Goal: Task Accomplishment & Management: Complete application form

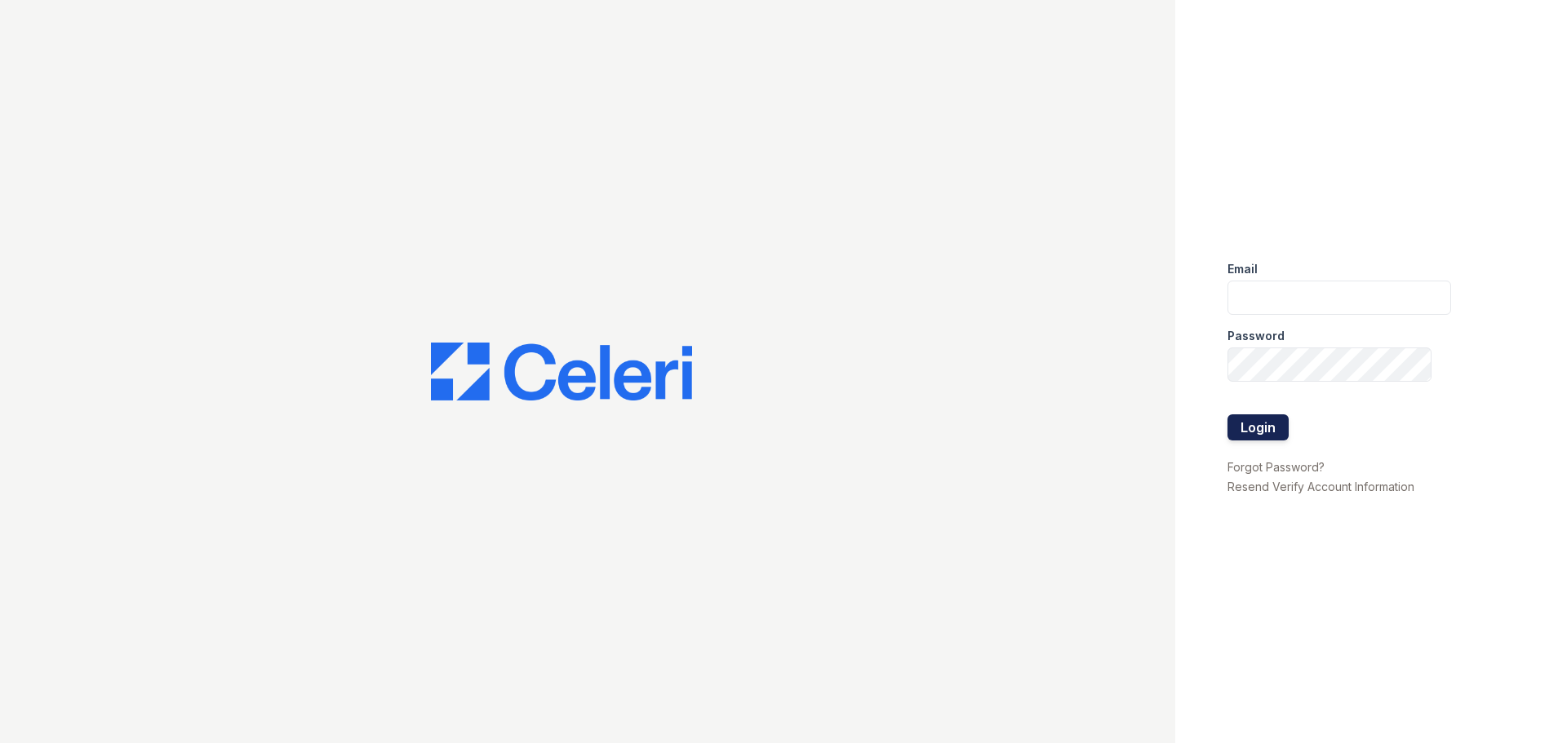
type input "[EMAIL_ADDRESS][DOMAIN_NAME]"
click at [1243, 418] on button "Login" at bounding box center [1257, 427] width 61 height 26
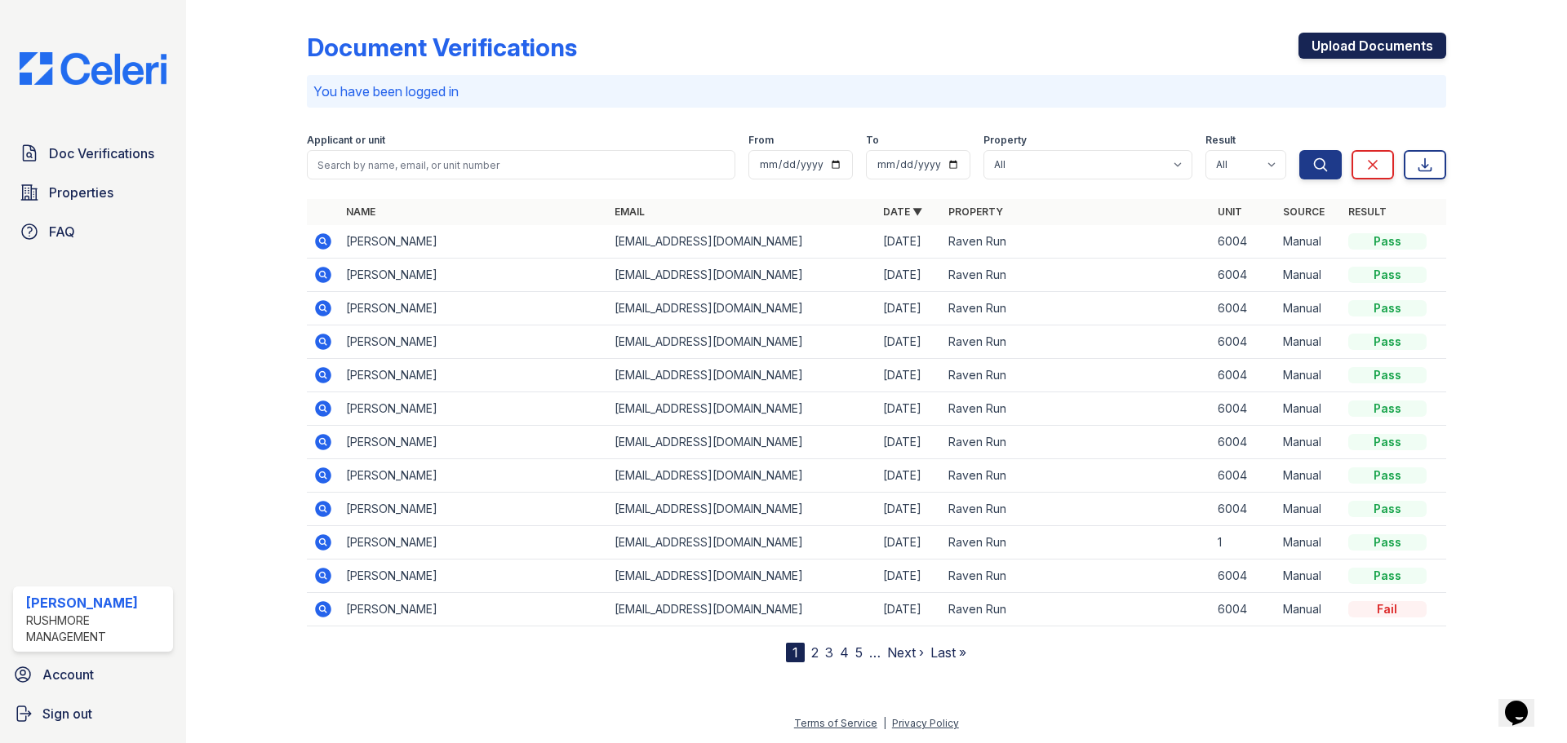
click at [1409, 42] on link "Upload Documents" at bounding box center [1372, 46] width 148 height 26
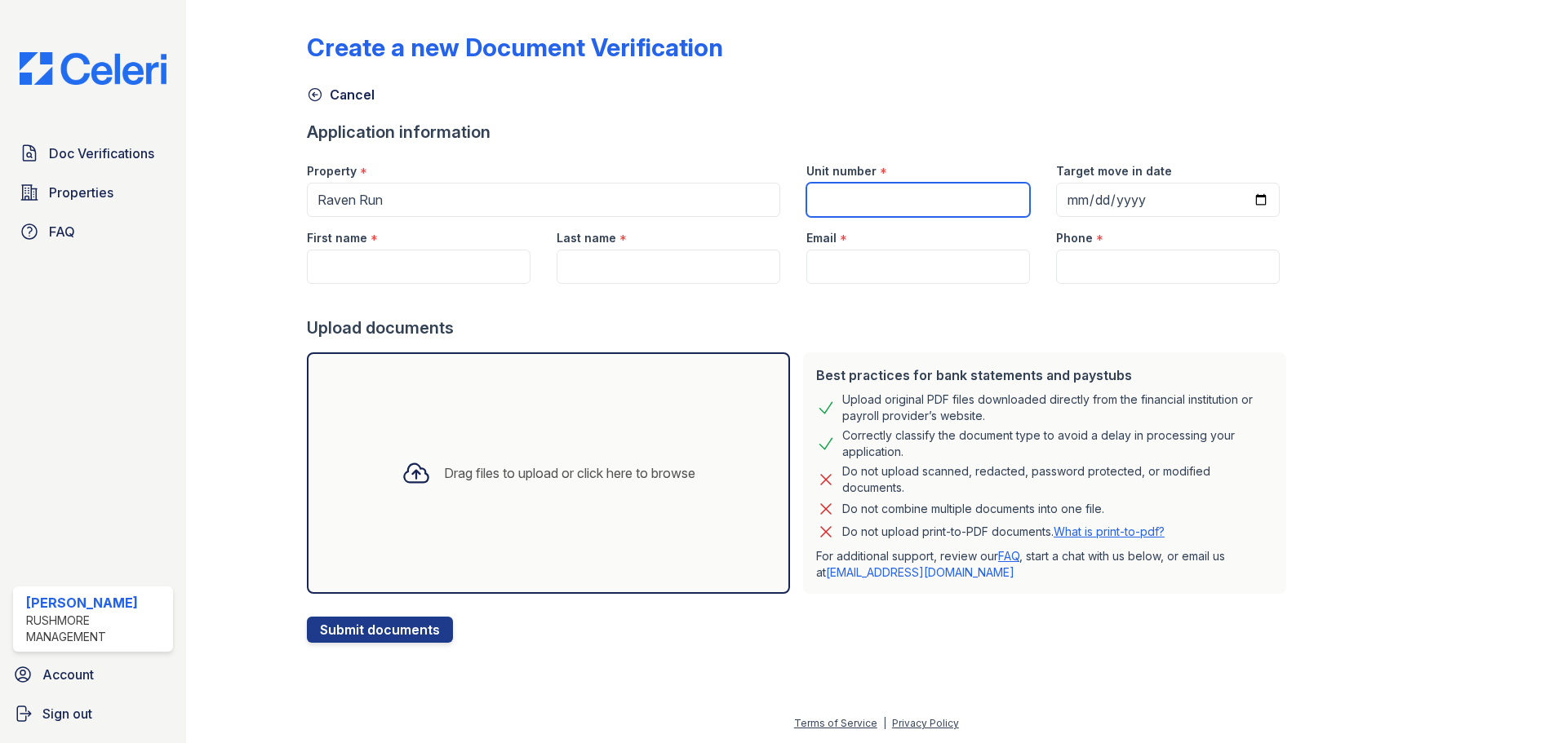
click at [951, 201] on input "Unit number" at bounding box center [918, 200] width 224 height 34
type input "6004 Amberwood Rd"
click at [979, 204] on input "6004 Amberwood Rd" at bounding box center [918, 200] width 224 height 34
drag, startPoint x: 968, startPoint y: 201, endPoint x: 694, endPoint y: 165, distance: 275.7
click at [694, 165] on div "Property * Raven Run Unit number * 6004 Amberwood Rd Target move in date" at bounding box center [793, 183] width 999 height 67
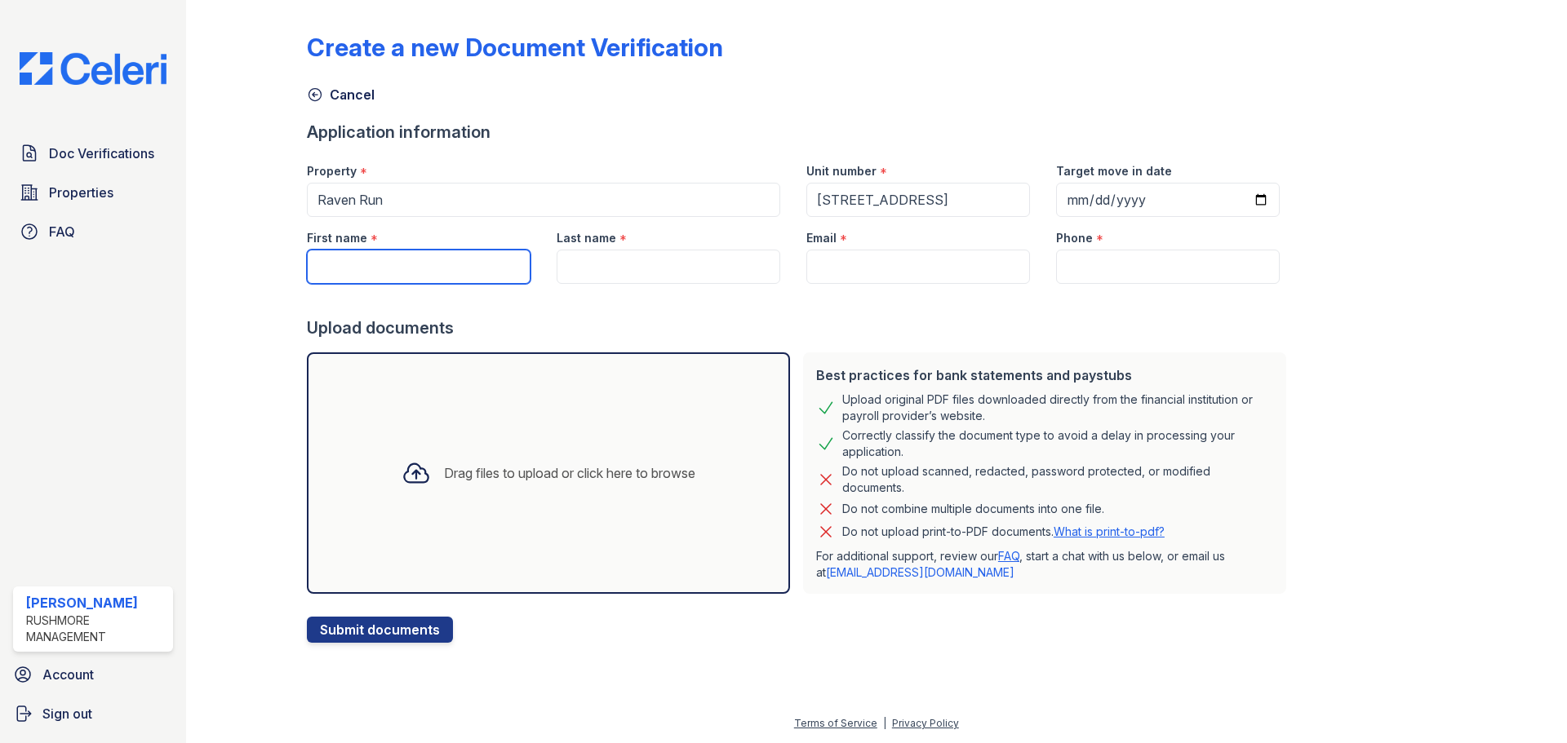
drag, startPoint x: 401, startPoint y: 266, endPoint x: 410, endPoint y: 262, distance: 9.9
click at [401, 266] on input "First name" at bounding box center [419, 267] width 224 height 34
type input "[PERSON_NAME]"
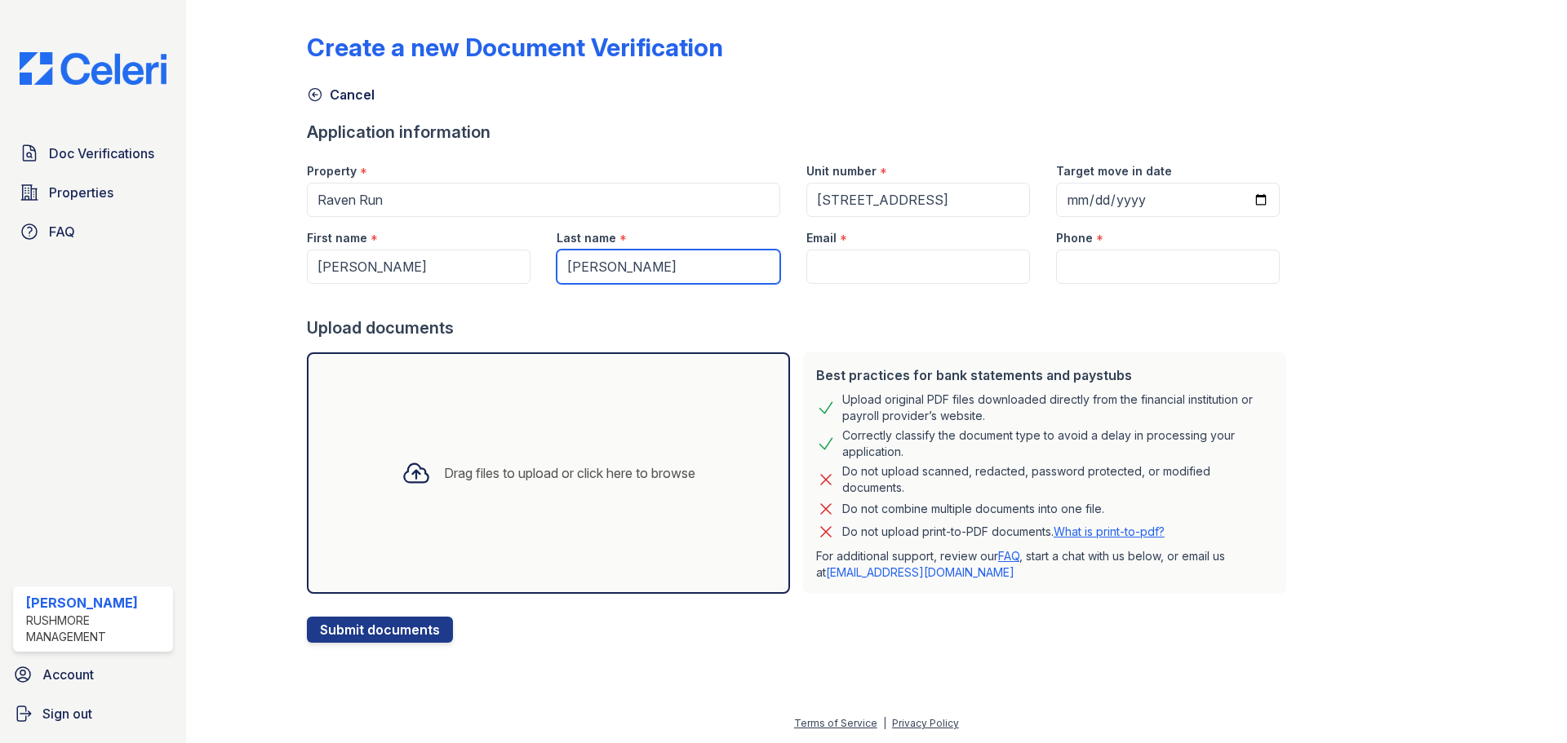
type input "[PERSON_NAME]"
drag, startPoint x: 809, startPoint y: 273, endPoint x: 818, endPoint y: 272, distance: 9.0
click at [810, 273] on input "Email" at bounding box center [918, 267] width 224 height 34
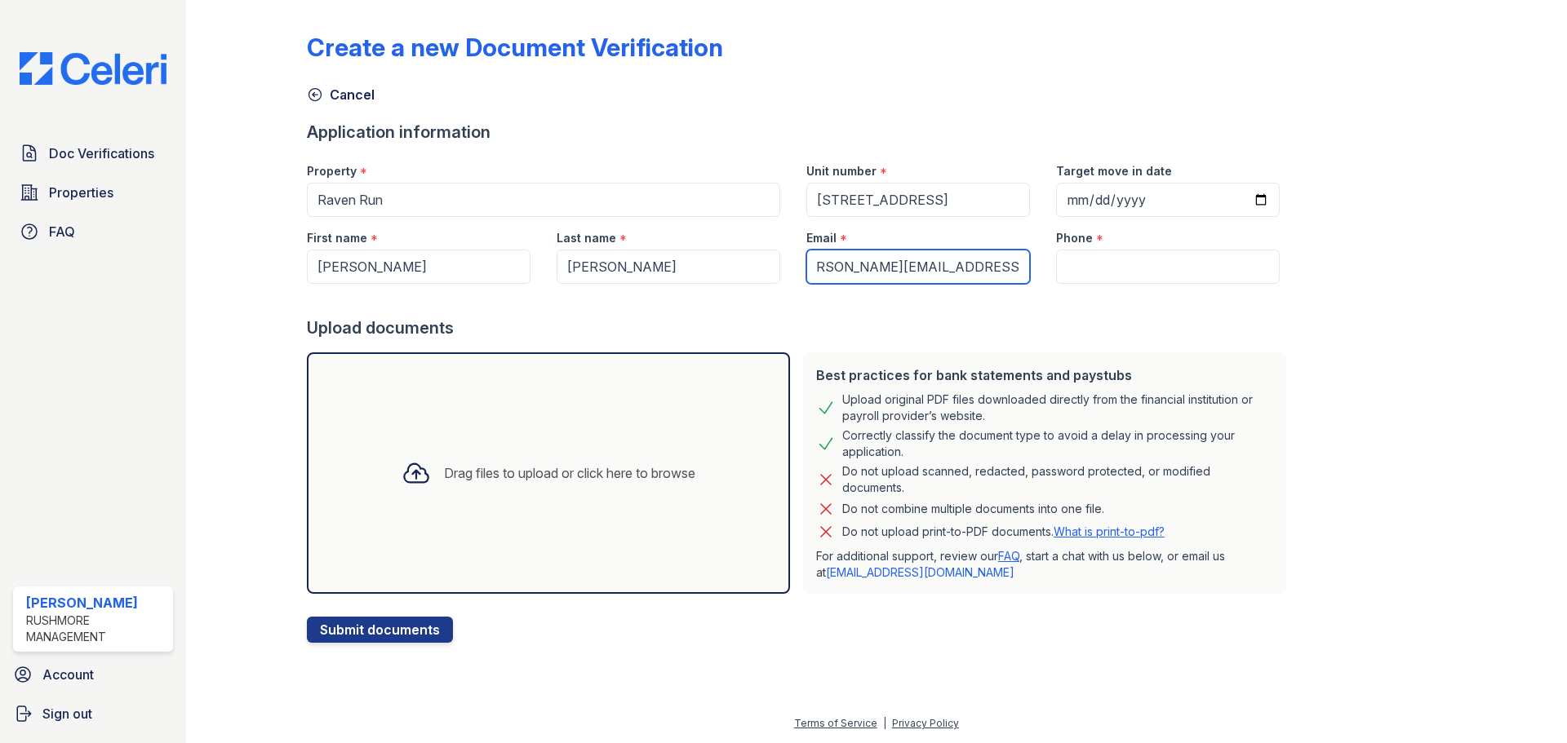
scroll to position [0, 42]
type input "terry.williams@abacuscorporation.com"
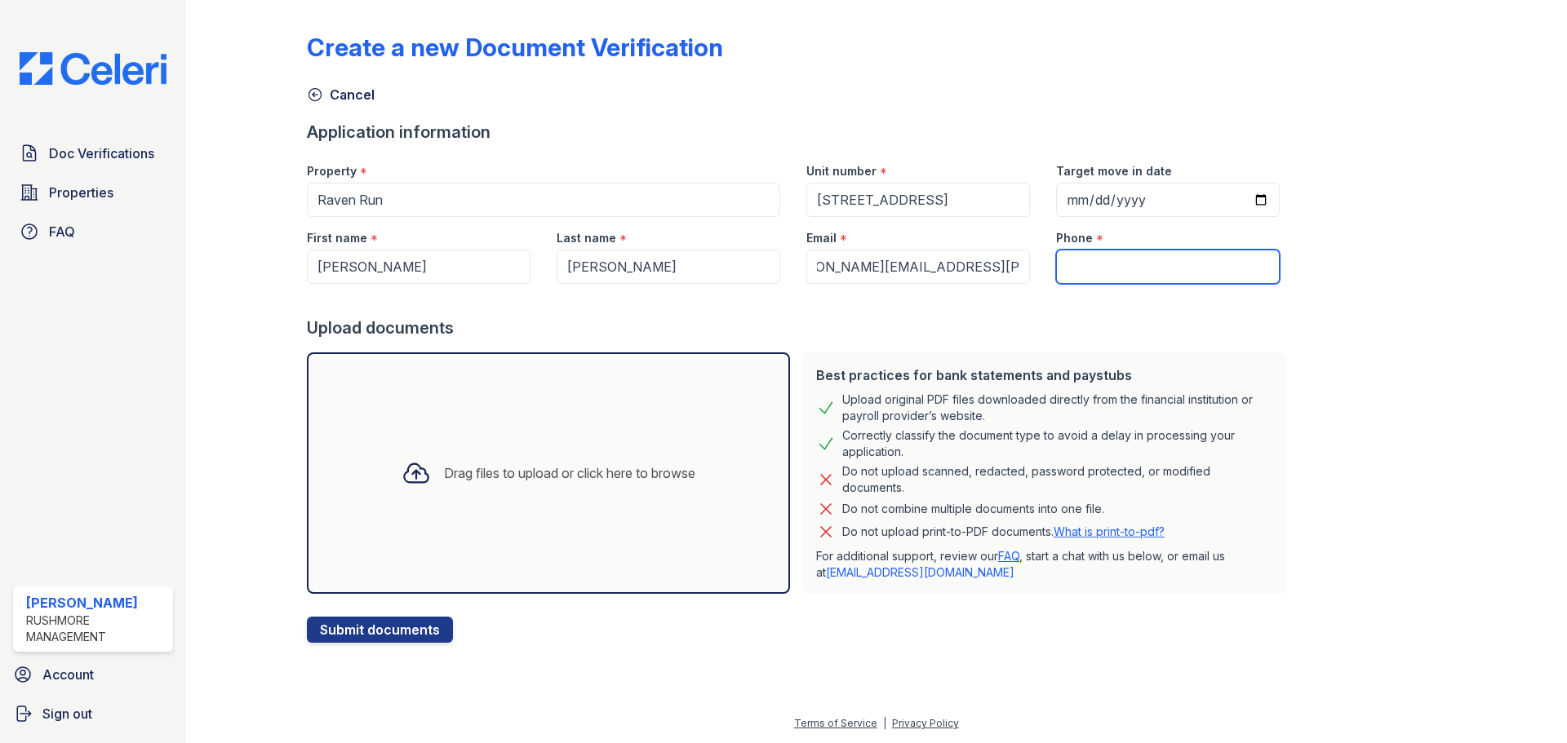
click at [1095, 272] on input "Phone" at bounding box center [1168, 267] width 224 height 34
drag, startPoint x: 800, startPoint y: 268, endPoint x: 1085, endPoint y: 255, distance: 285.1
click at [1087, 273] on div "First name * Emmanuel Last name * Saunders Email * terry.williams@abacuscorpora…" at bounding box center [793, 250] width 999 height 67
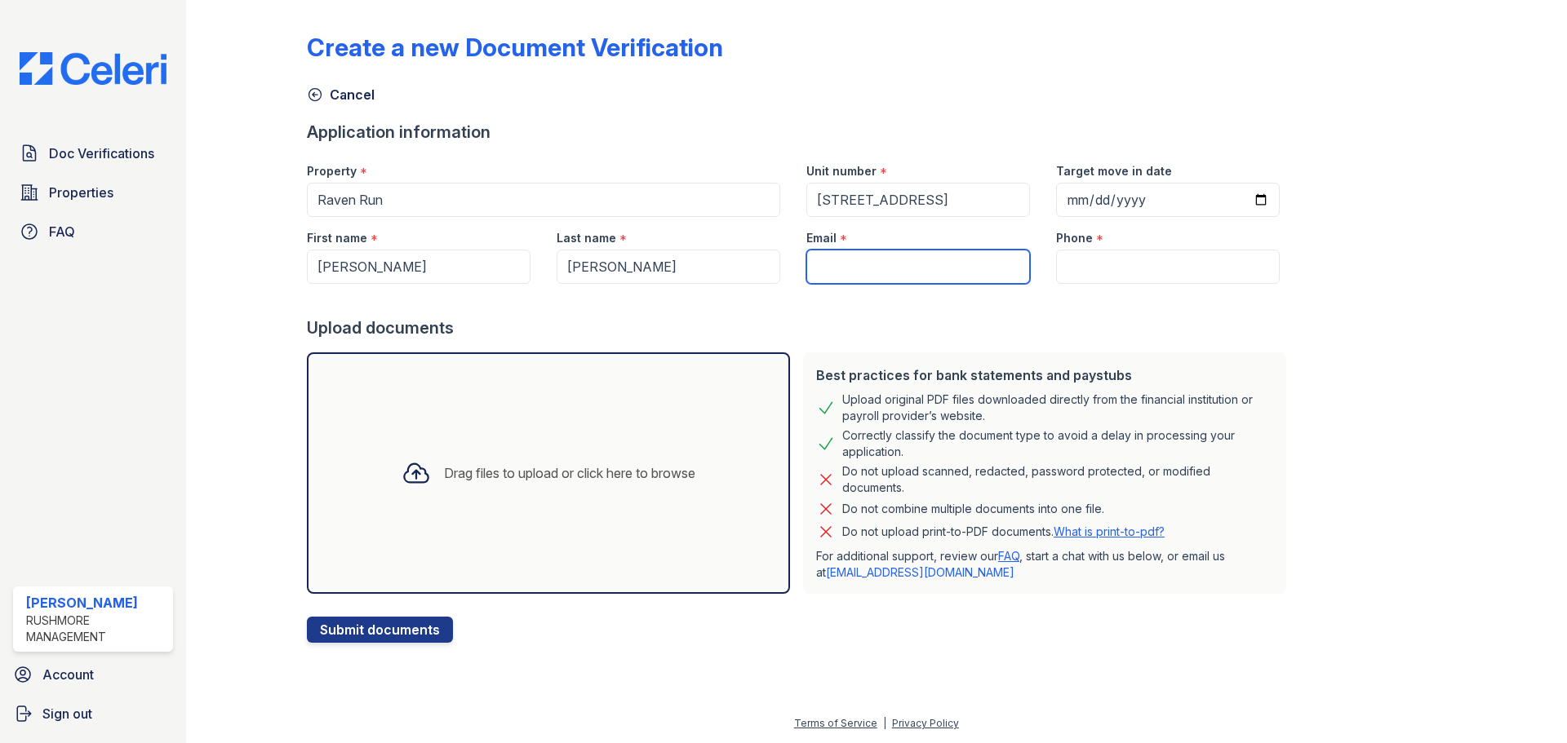
scroll to position [0, 0]
type input "[EMAIL_ADDRESS][DOMAIN_NAME]"
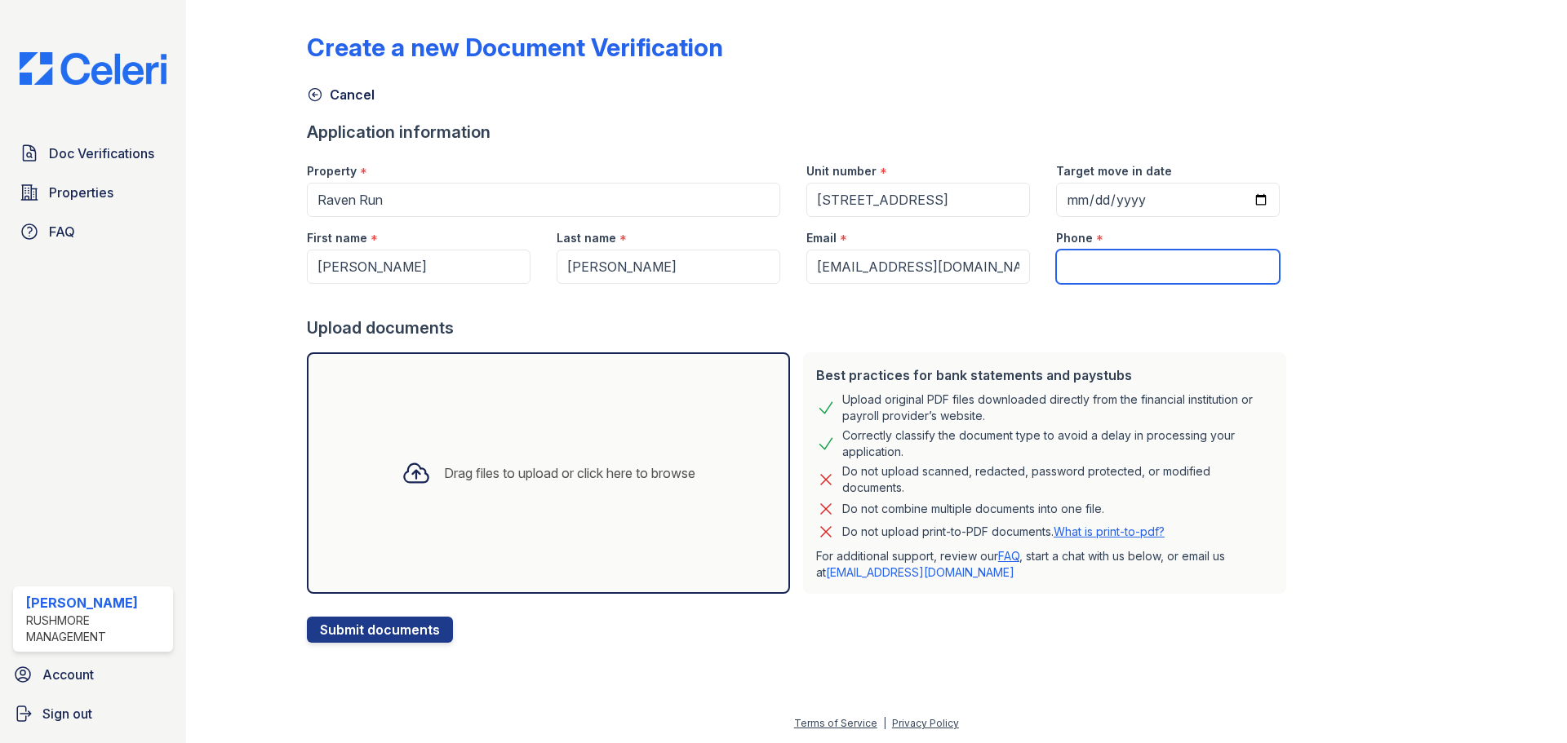
drag, startPoint x: 1115, startPoint y: 257, endPoint x: 1283, endPoint y: 782, distance: 550.9
click at [1283, 743] on html "Doc Verifications Properties FAQ Akanni Evans Rushmore Management Account Sign …" at bounding box center [783, 371] width 1567 height 743
type input "4103015665"
click at [507, 506] on div "Drag files to upload or click here to browse" at bounding box center [548, 473] width 483 height 242
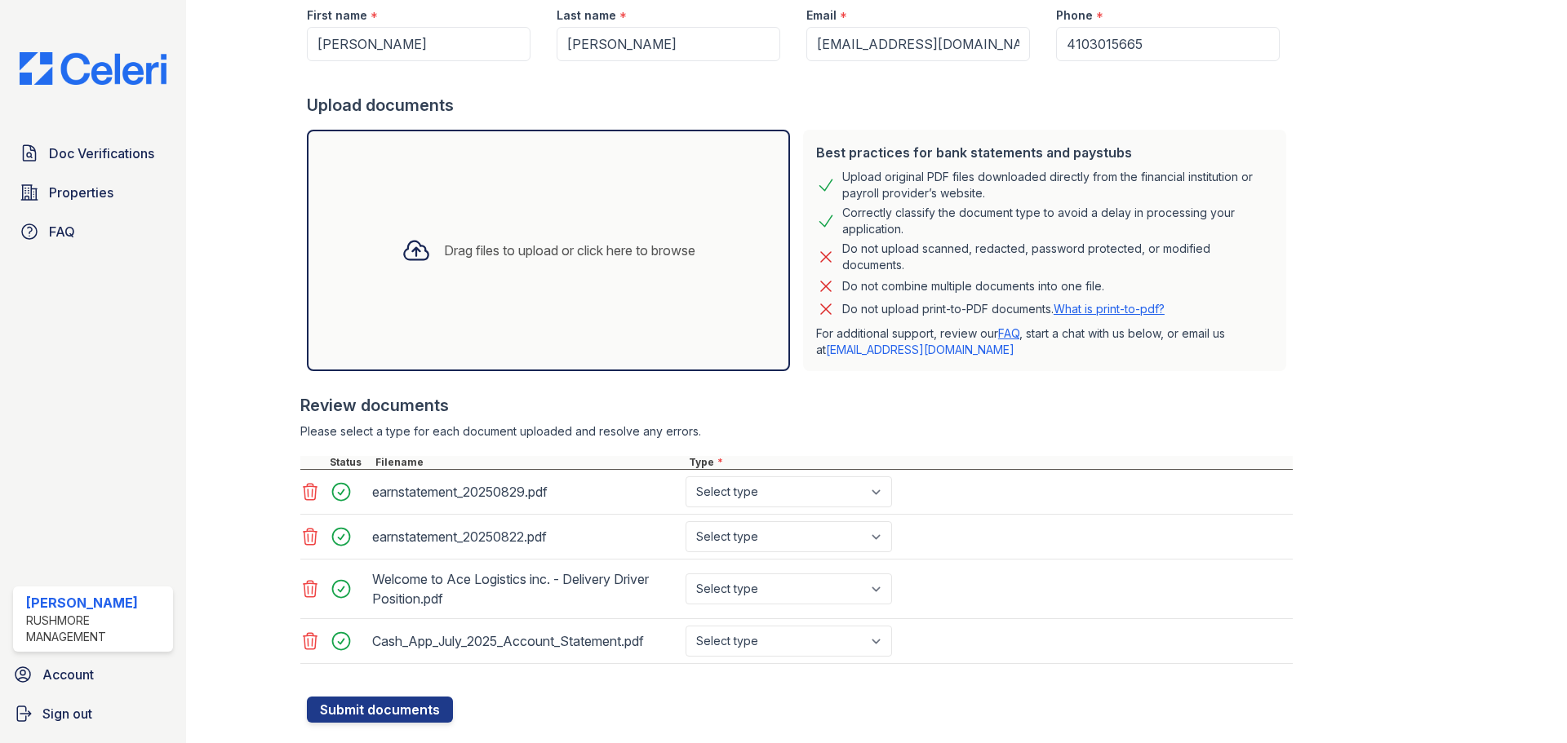
scroll to position [258, 0]
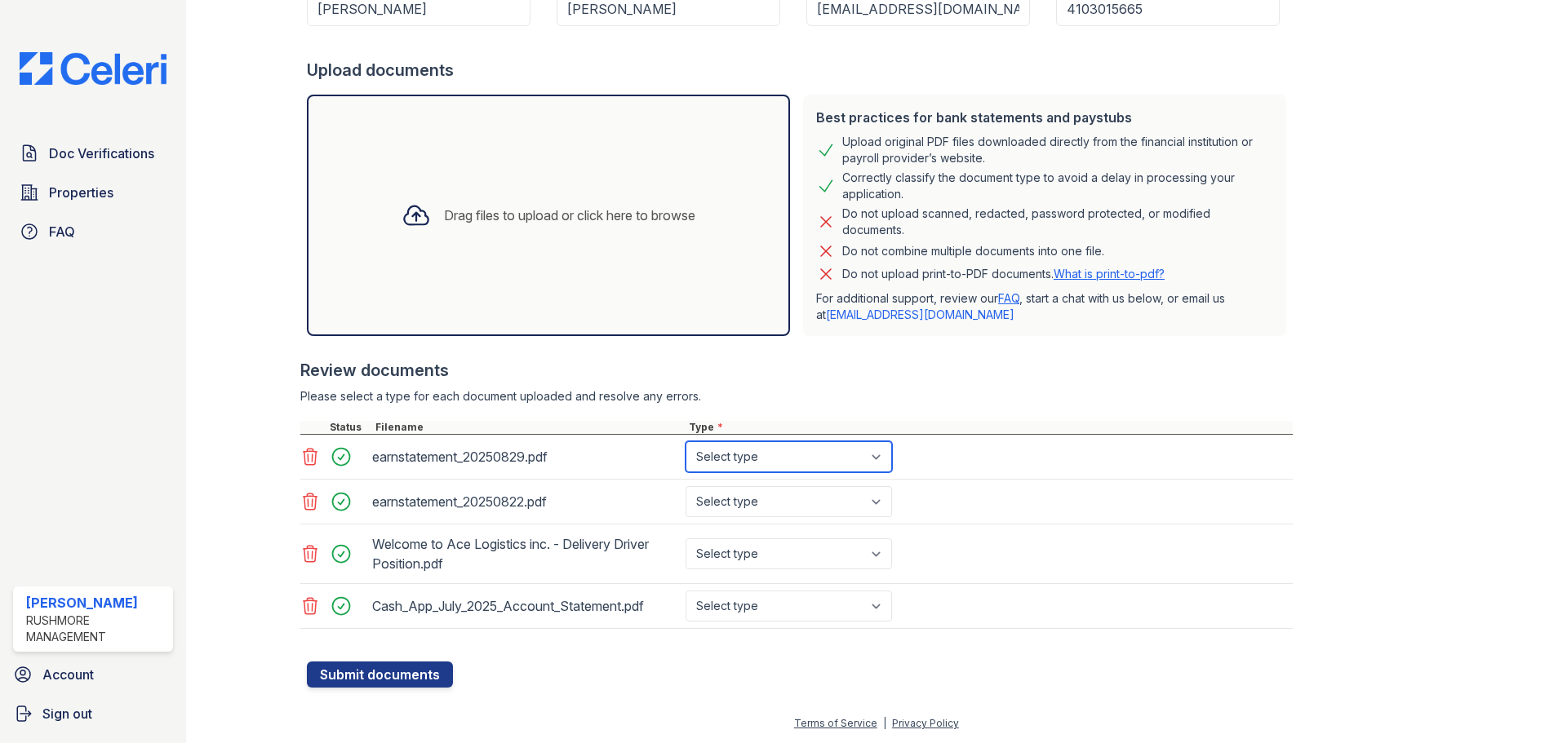
click at [805, 463] on select "Select type Paystub Bank Statement Offer Letter Tax Documents Benefit Award Let…" at bounding box center [788, 456] width 206 height 31
click at [290, 459] on div at bounding box center [259, 218] width 95 height 939
click at [317, 454] on icon at bounding box center [310, 457] width 20 height 20
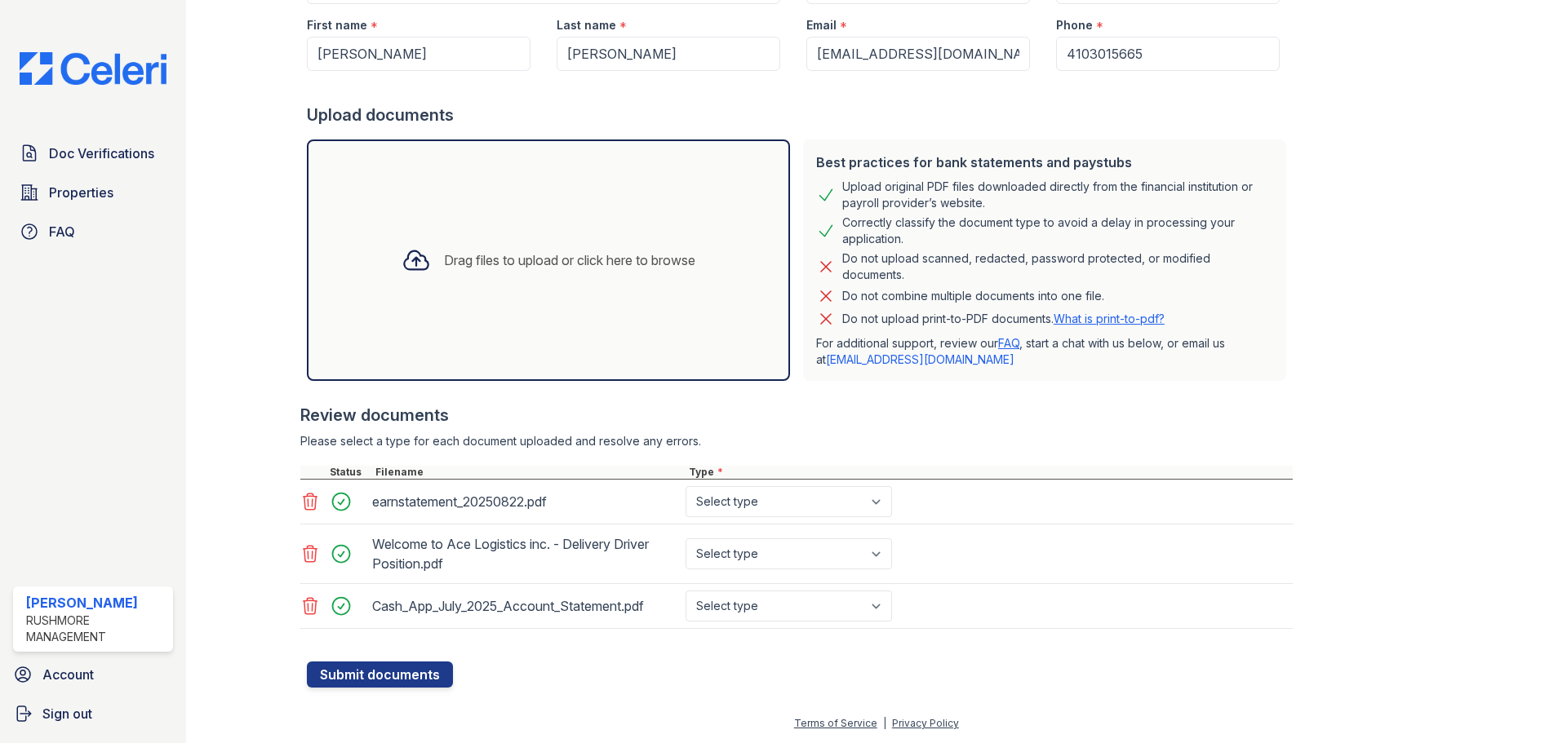
click at [304, 499] on icon at bounding box center [311, 502] width 14 height 16
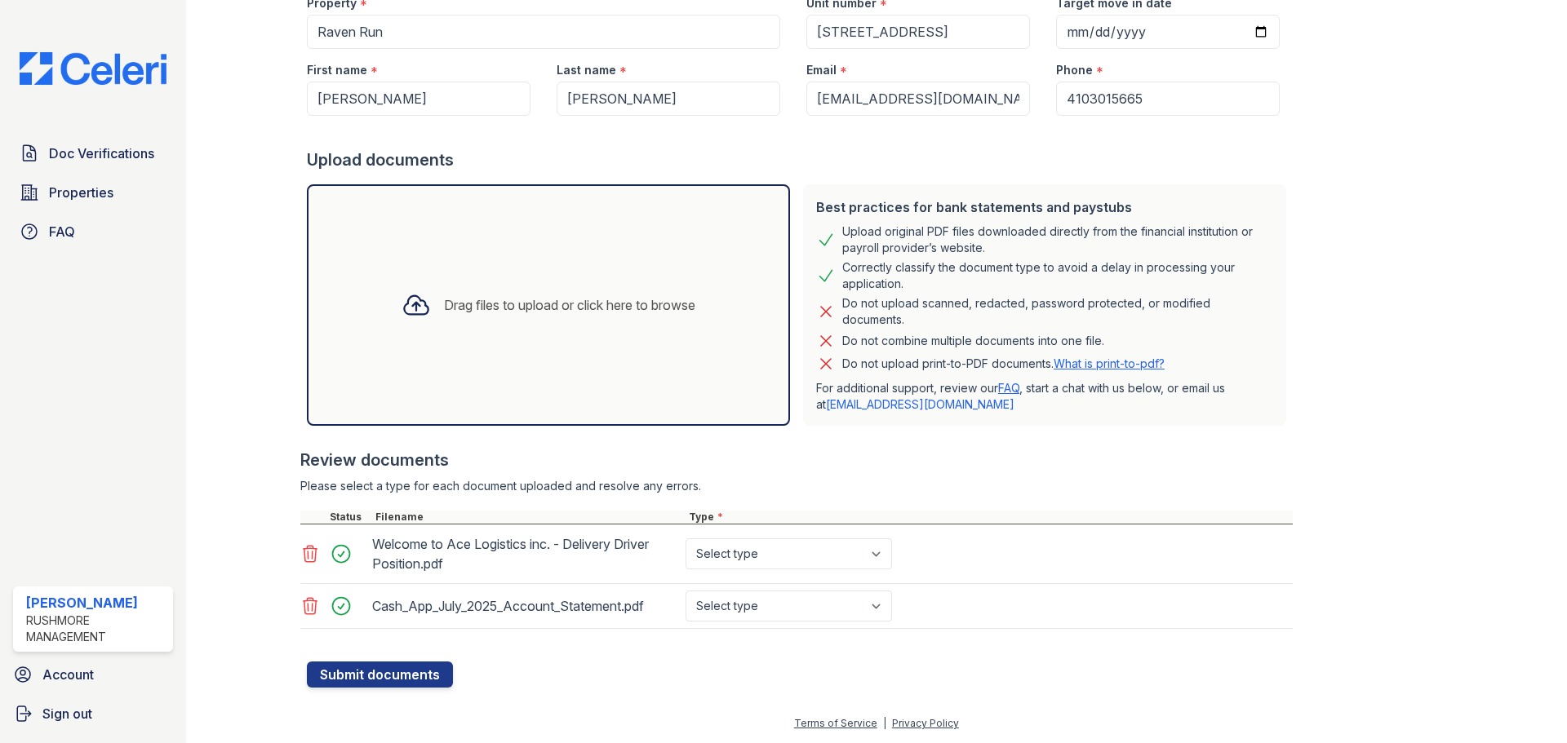
click at [305, 561] on icon at bounding box center [311, 554] width 14 height 16
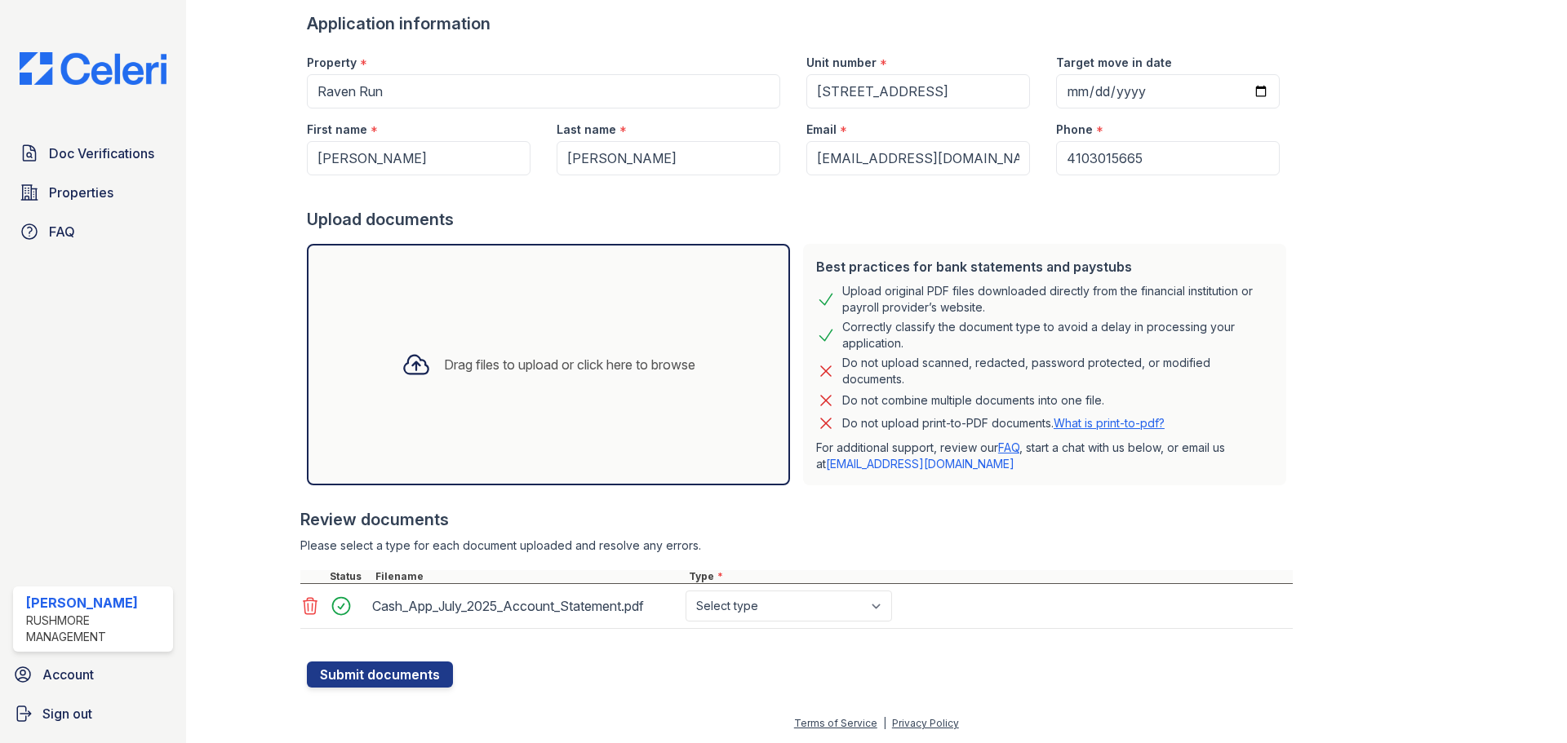
click at [304, 610] on icon at bounding box center [311, 606] width 14 height 16
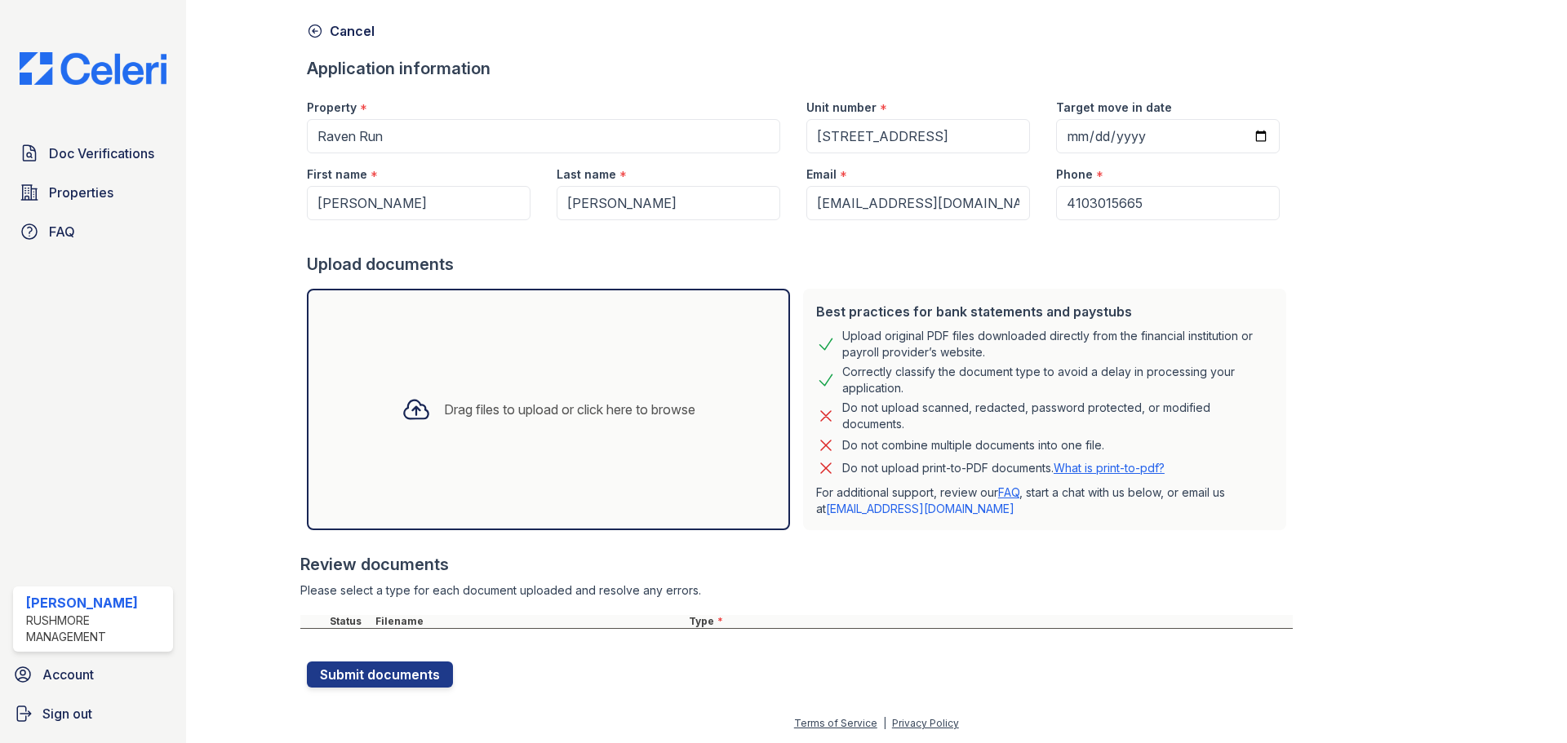
click at [547, 420] on div "Drag files to upload or click here to browse" at bounding box center [548, 409] width 320 height 55
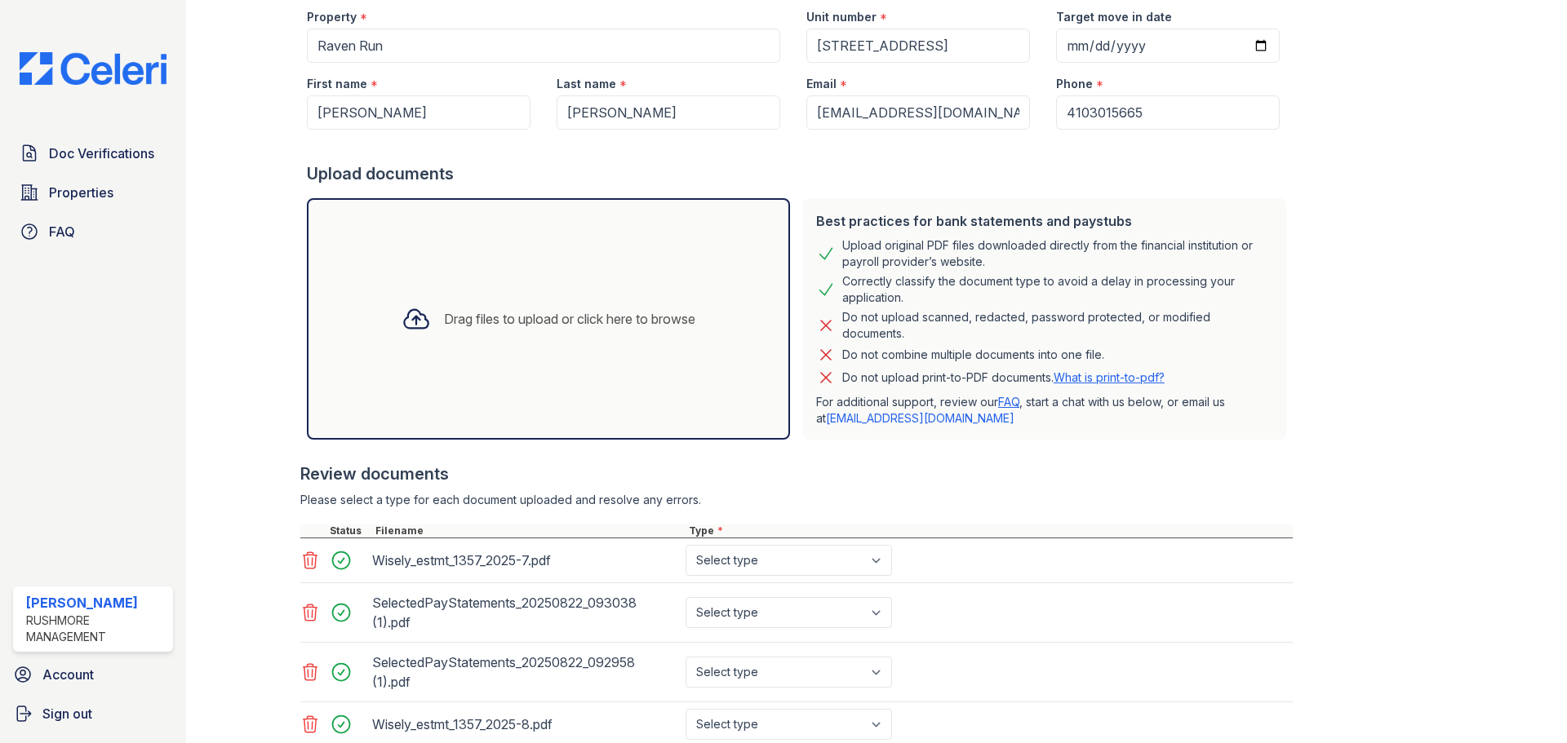
scroll to position [273, 0]
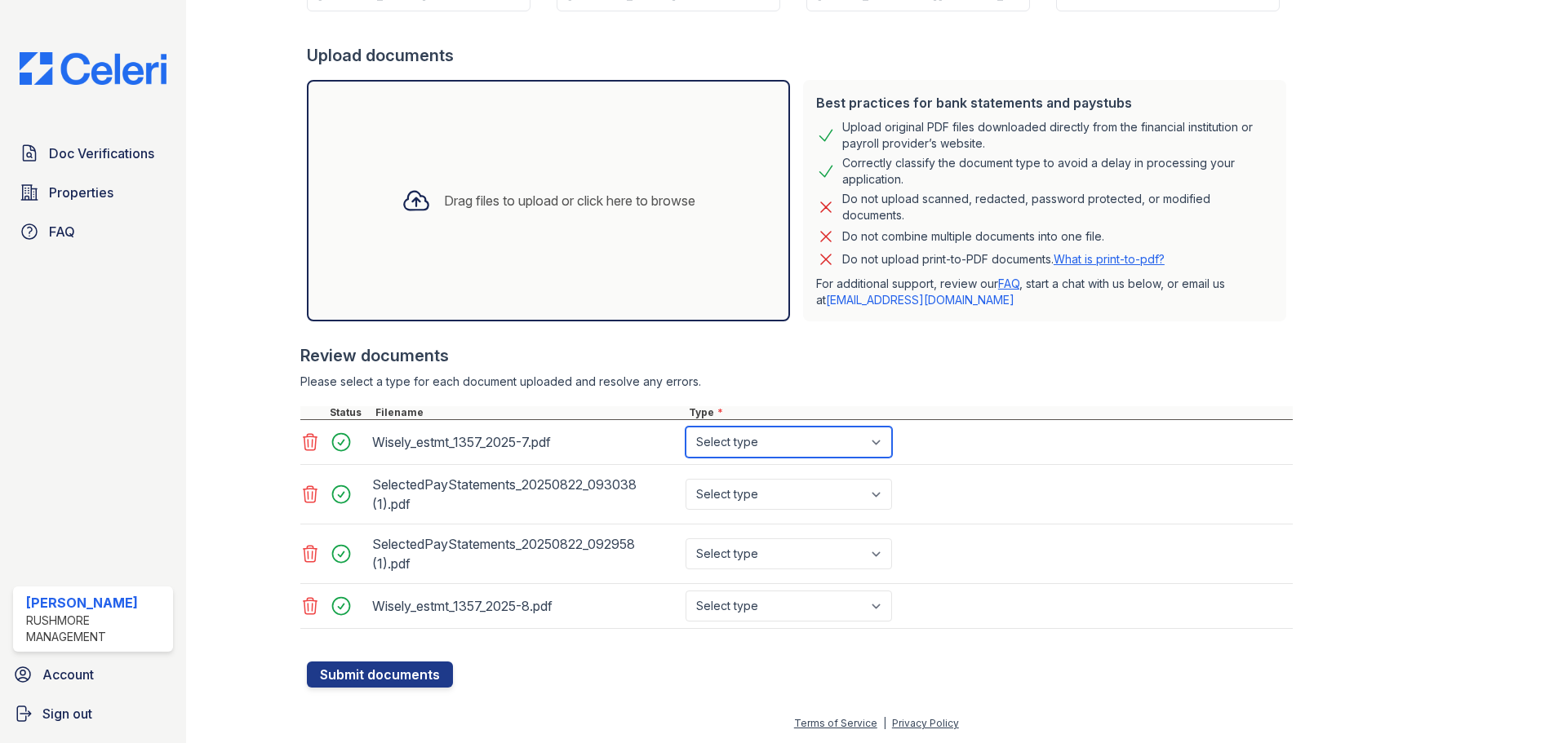
click at [880, 447] on select "Select type Paystub Bank Statement Offer Letter Tax Documents Benefit Award Let…" at bounding box center [788, 442] width 206 height 31
click at [960, 477] on div "SelectedPayStatements_20250822_093038 (1).pdf Select type Paystub Bank Statemen…" at bounding box center [796, 495] width 992 height 60
click at [872, 444] on select "Select type Paystub Bank Statement Offer Letter Tax Documents Benefit Award Let…" at bounding box center [788, 442] width 206 height 31
click at [871, 497] on select "Select type Paystub Bank Statement Offer Letter Tax Documents Benefit Award Let…" at bounding box center [788, 494] width 206 height 31
select select "paystub"
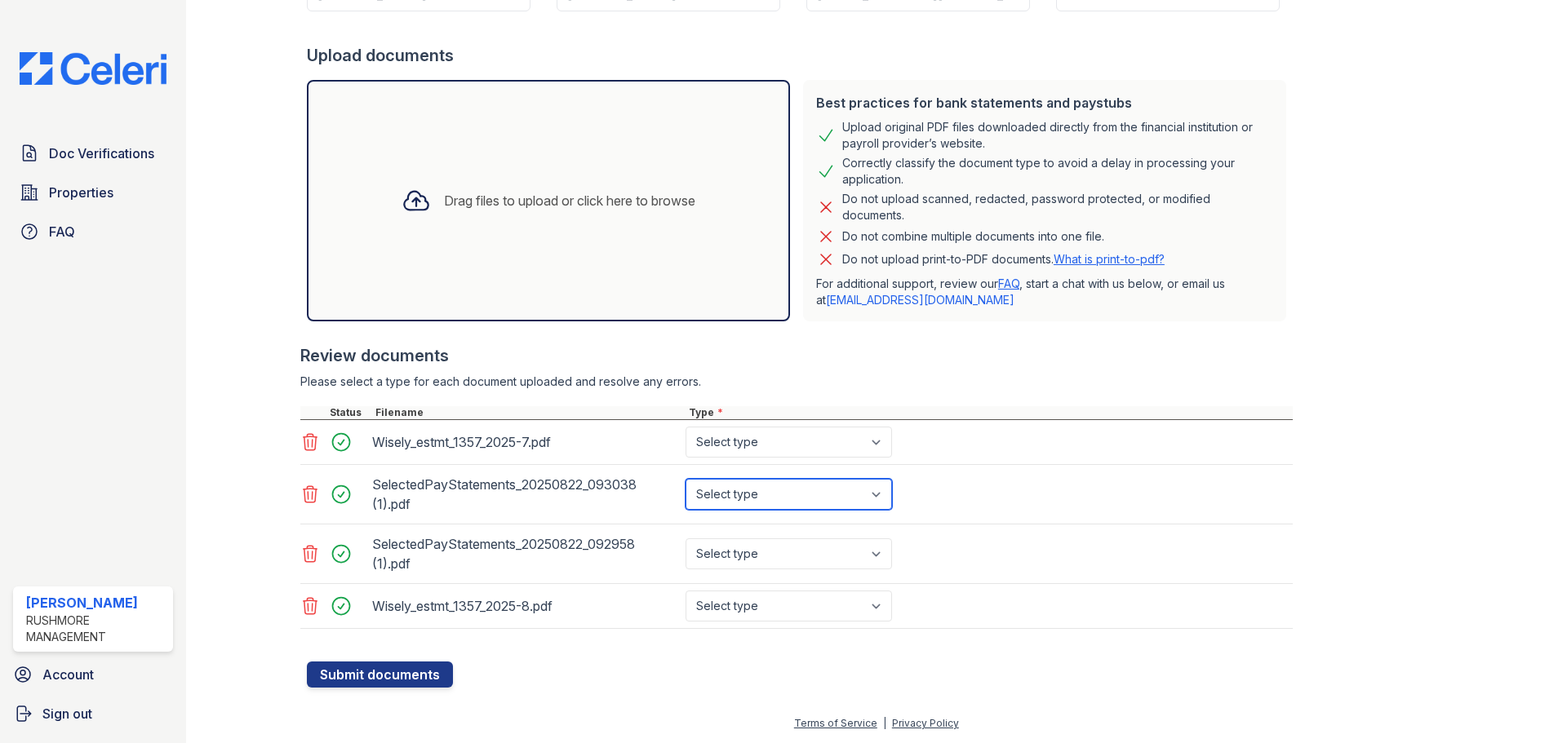
click at [685, 479] on select "Select type Paystub Bank Statement Offer Letter Tax Documents Benefit Award Let…" at bounding box center [788, 494] width 206 height 31
click at [867, 548] on select "Select type Paystub Bank Statement Offer Letter Tax Documents Benefit Award Let…" at bounding box center [788, 554] width 206 height 31
select select "paystub"
click at [685, 539] on select "Select type Paystub Bank Statement Offer Letter Tax Documents Benefit Award Let…" at bounding box center [788, 554] width 206 height 31
click at [877, 610] on select "Select type Paystub Bank Statement Offer Letter Tax Documents Benefit Award Let…" at bounding box center [788, 606] width 206 height 31
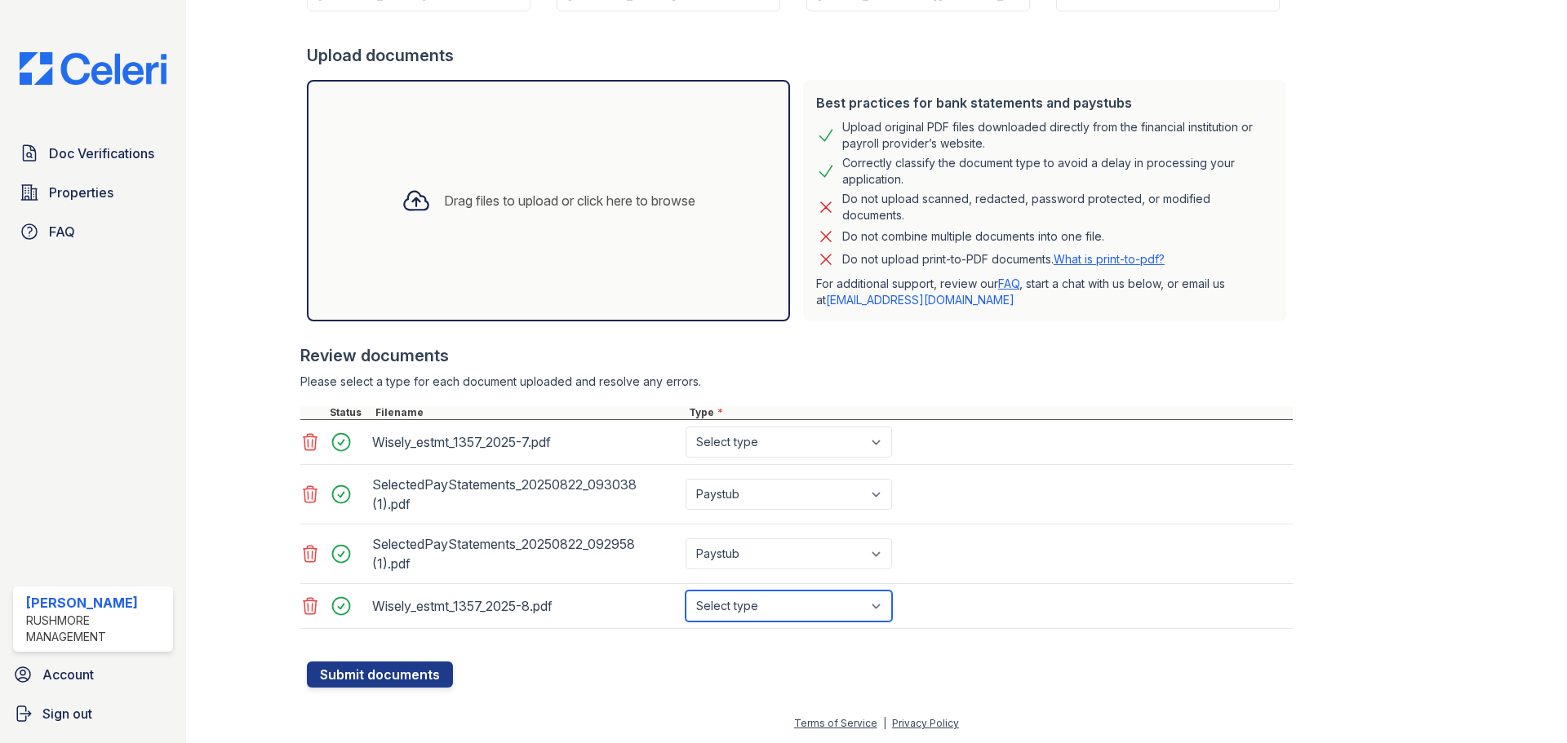
select select "bank_statement"
click at [685, 591] on select "Select type Paystub Bank Statement Offer Letter Tax Documents Benefit Award Let…" at bounding box center [788, 606] width 206 height 31
click at [835, 444] on select "Select type Paystub Bank Statement Offer Letter Tax Documents Benefit Award Let…" at bounding box center [788, 442] width 206 height 31
select select "bank_statement"
click at [685, 427] on select "Select type Paystub Bank Statement Offer Letter Tax Documents Benefit Award Let…" at bounding box center [788, 442] width 206 height 31
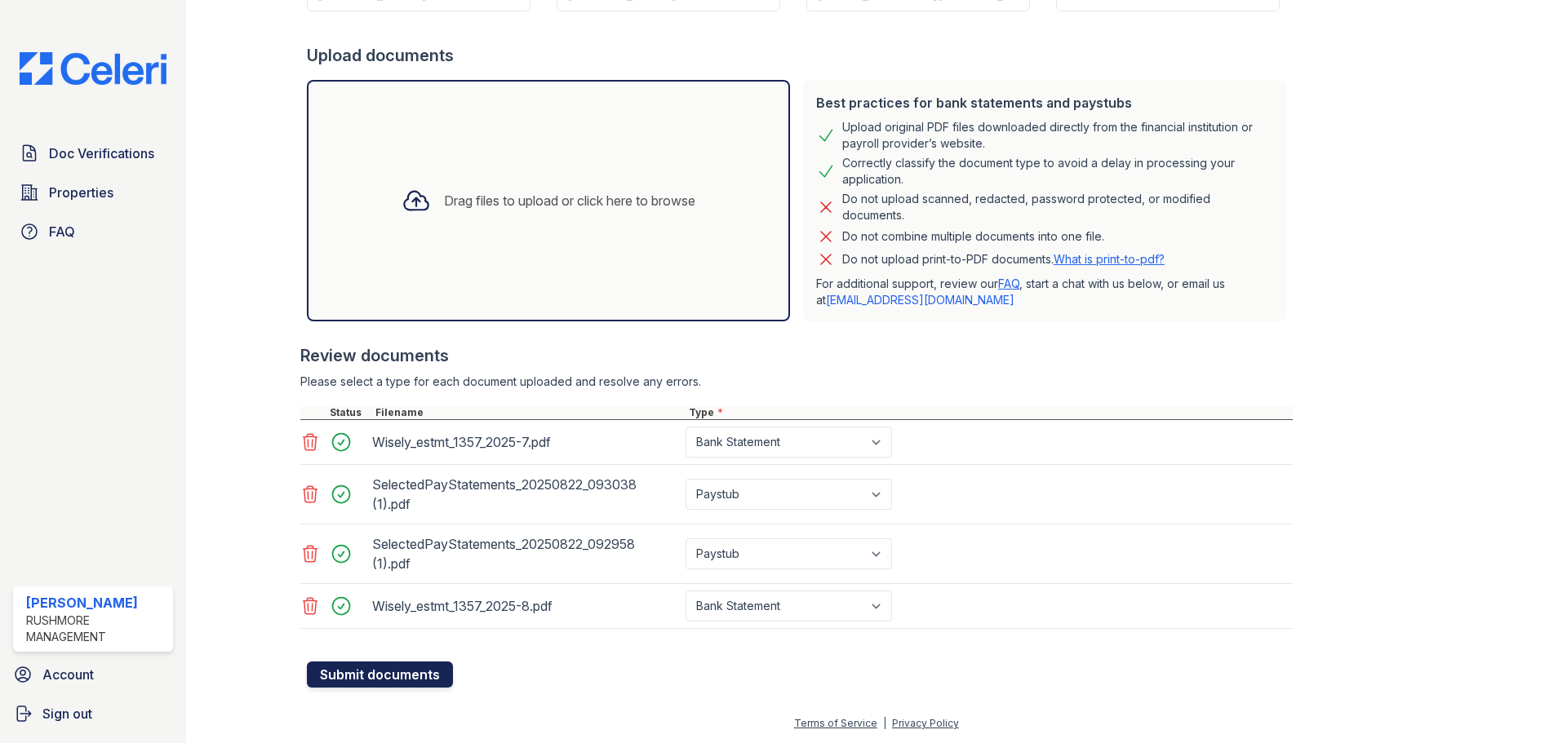
click at [392, 676] on button "Submit documents" at bounding box center [380, 675] width 146 height 26
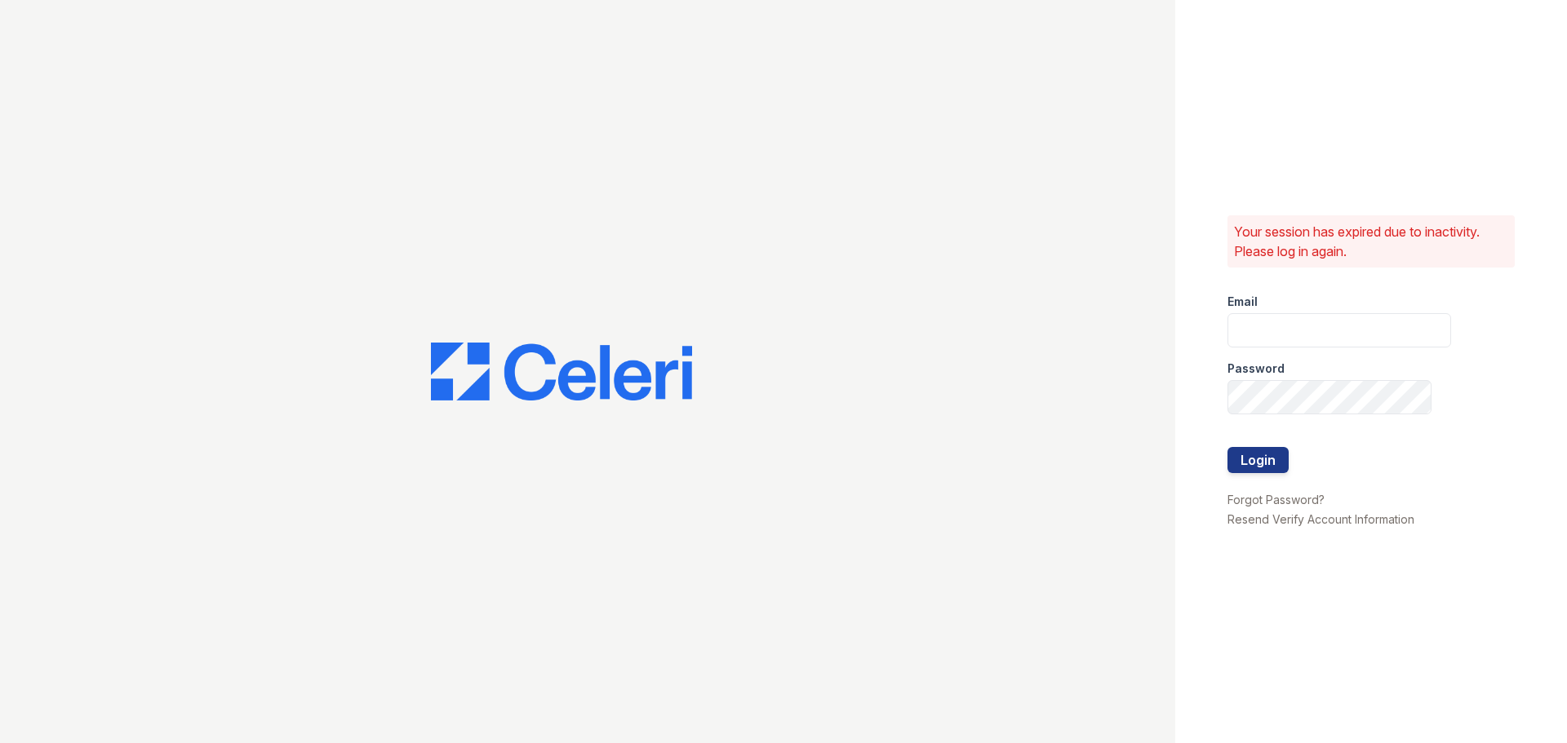
type input "[EMAIL_ADDRESS][DOMAIN_NAME]"
click at [1251, 474] on div at bounding box center [1339, 481] width 224 height 16
click at [1252, 469] on button "Login" at bounding box center [1257, 460] width 61 height 26
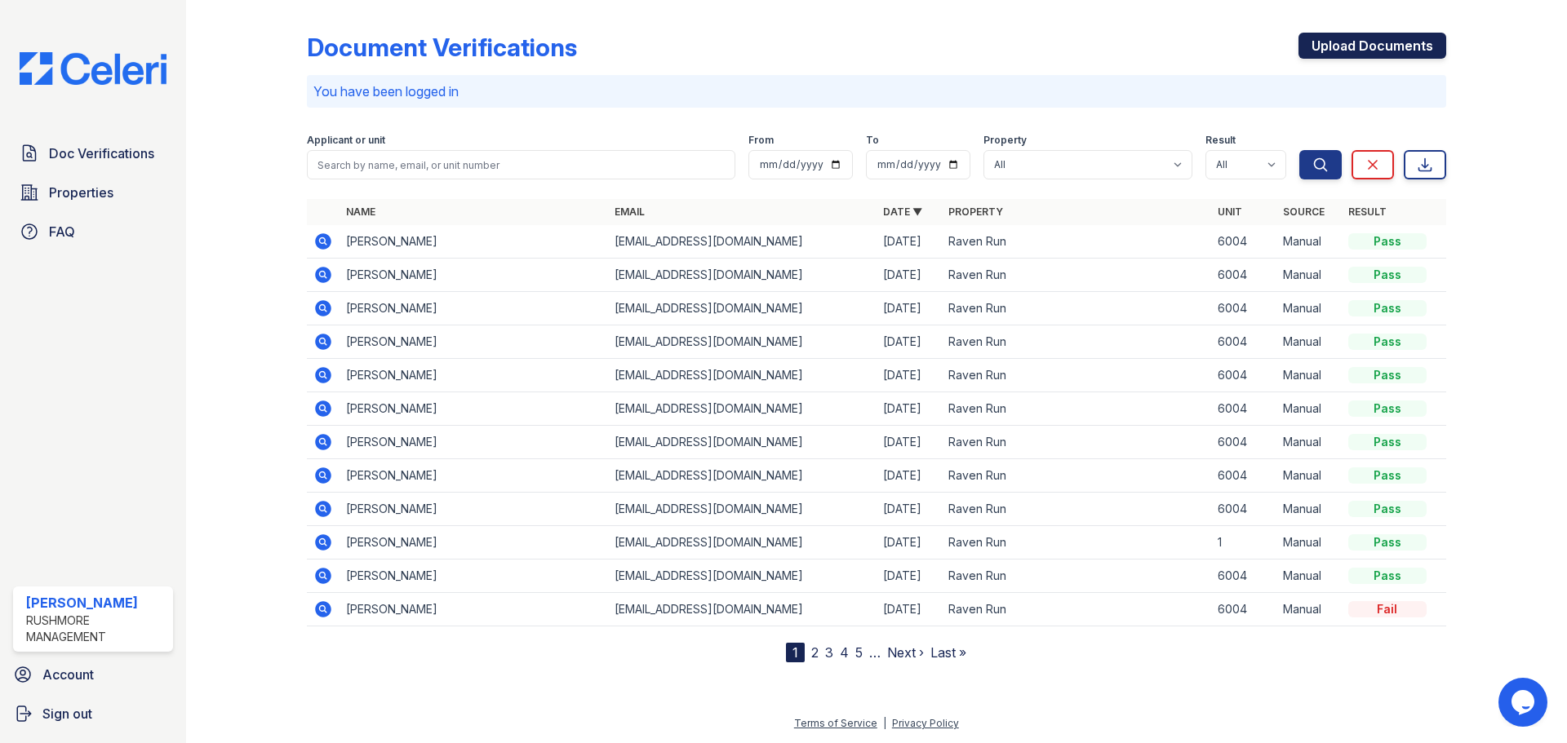
click at [1349, 48] on link "Upload Documents" at bounding box center [1372, 46] width 148 height 26
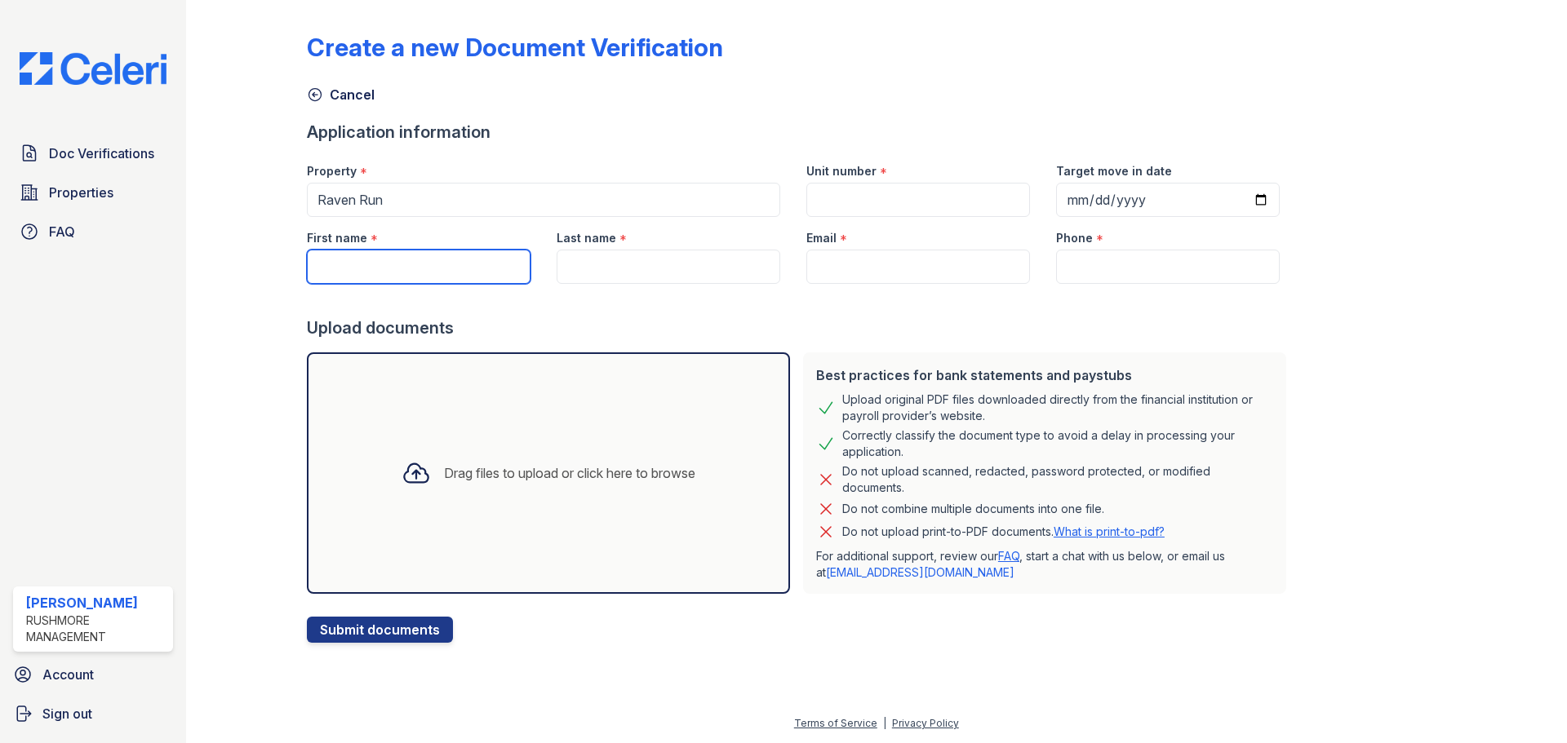
click at [437, 268] on input "First name" at bounding box center [419, 267] width 224 height 34
type input "[PERSON_NAME]"
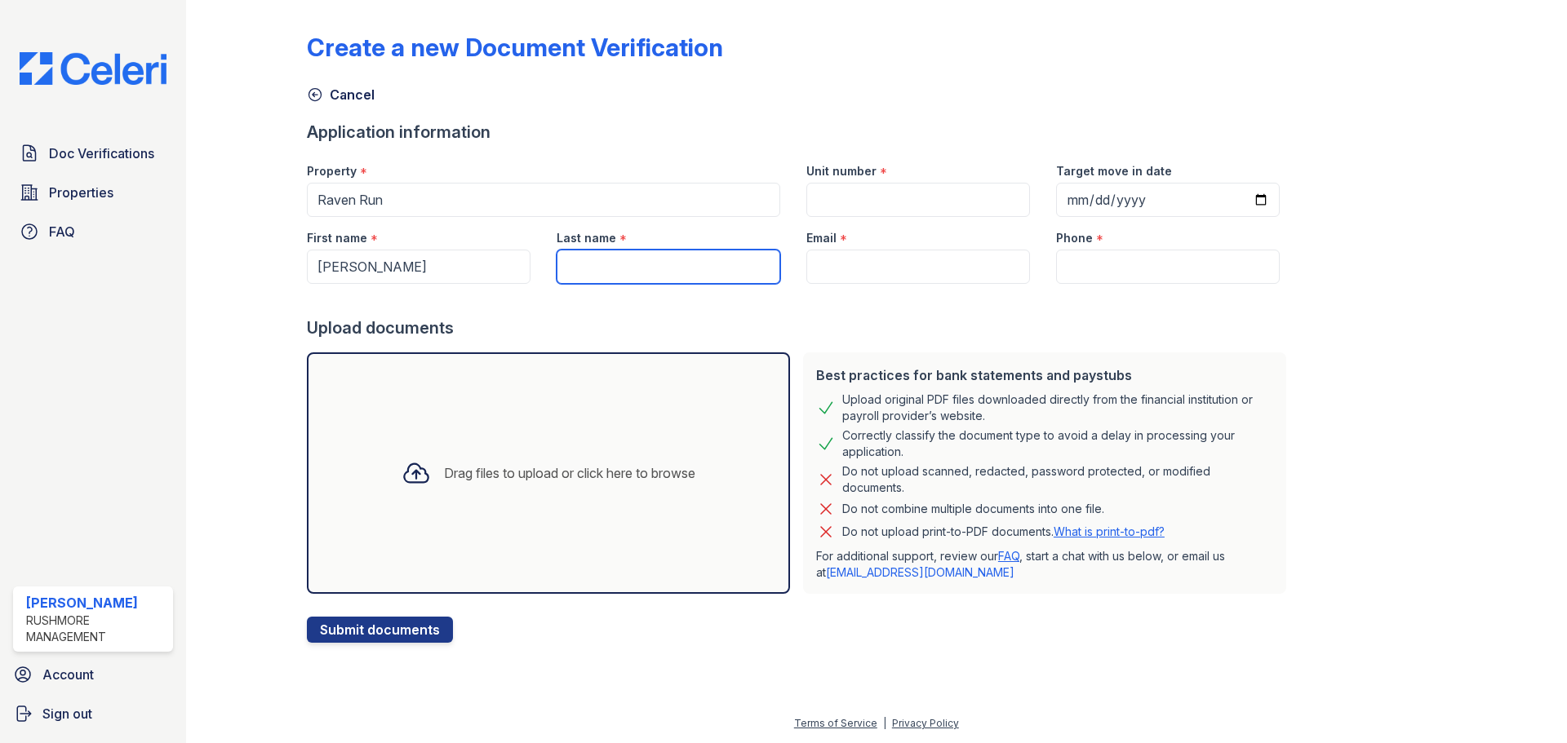
click at [667, 268] on input "Last name" at bounding box center [668, 267] width 224 height 34
type input "[PERSON_NAME]"
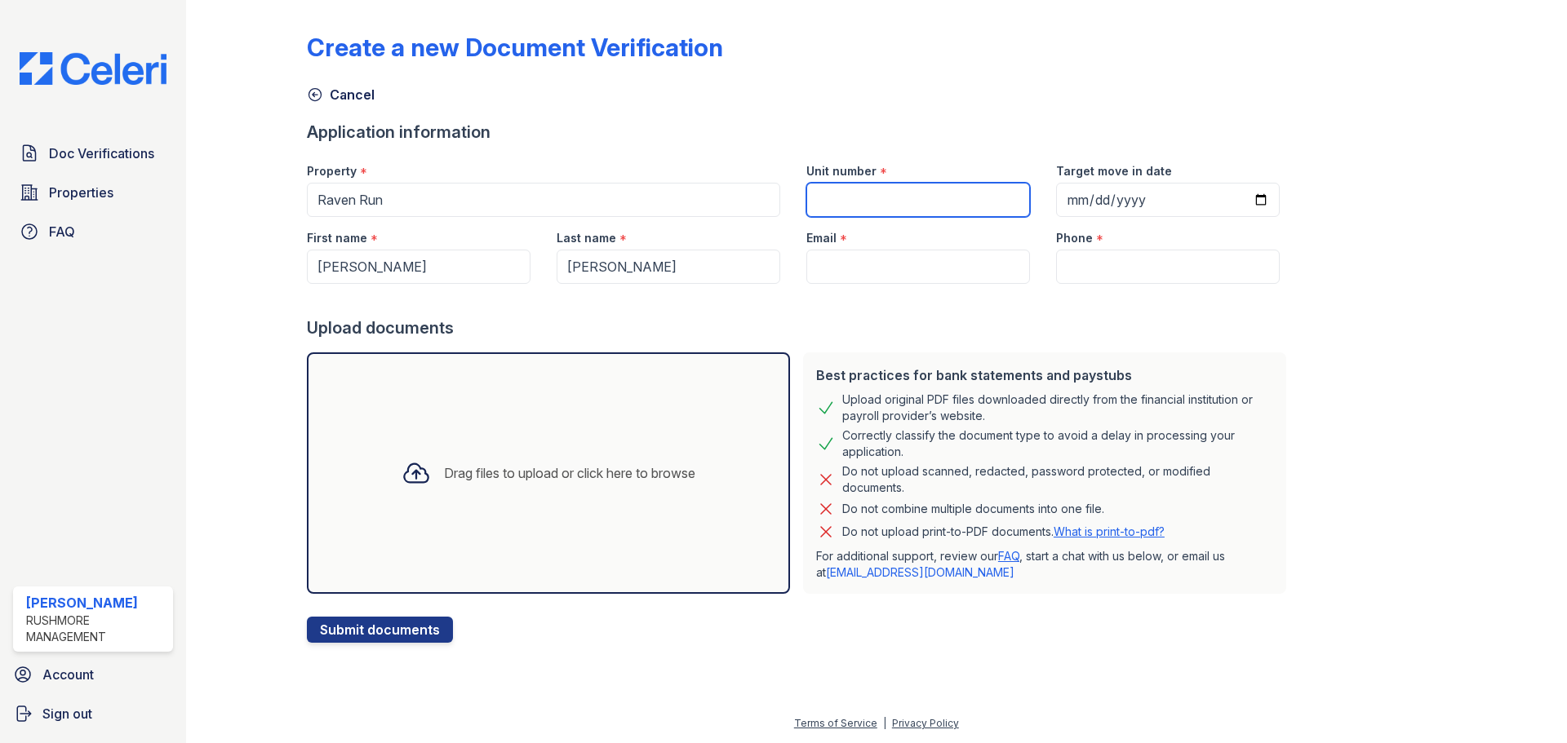
click at [860, 204] on input "Unit number" at bounding box center [918, 200] width 224 height 34
type input "6004"
click at [1116, 284] on div at bounding box center [800, 300] width 986 height 33
click at [933, 275] on input "Email" at bounding box center [918, 267] width 224 height 34
type input "[EMAIL_ADDRESS][DOMAIN_NAME]"
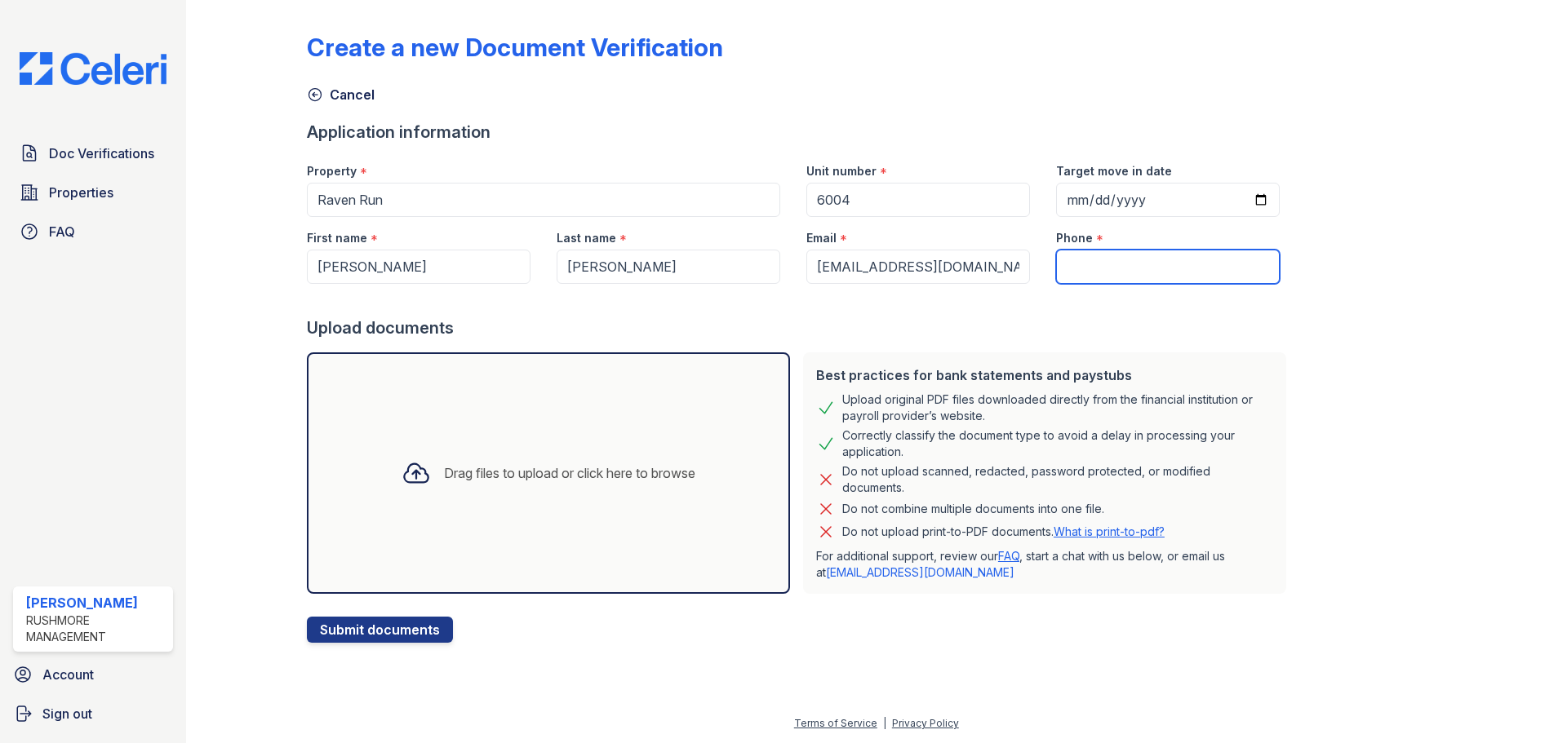
click at [1150, 274] on input "Phone" at bounding box center [1168, 267] width 224 height 34
type input "4103015665"
click at [531, 494] on div "Drag files to upload or click here to browse" at bounding box center [548, 473] width 320 height 55
click at [624, 450] on div "Drag files to upload or click here to browse" at bounding box center [548, 473] width 320 height 55
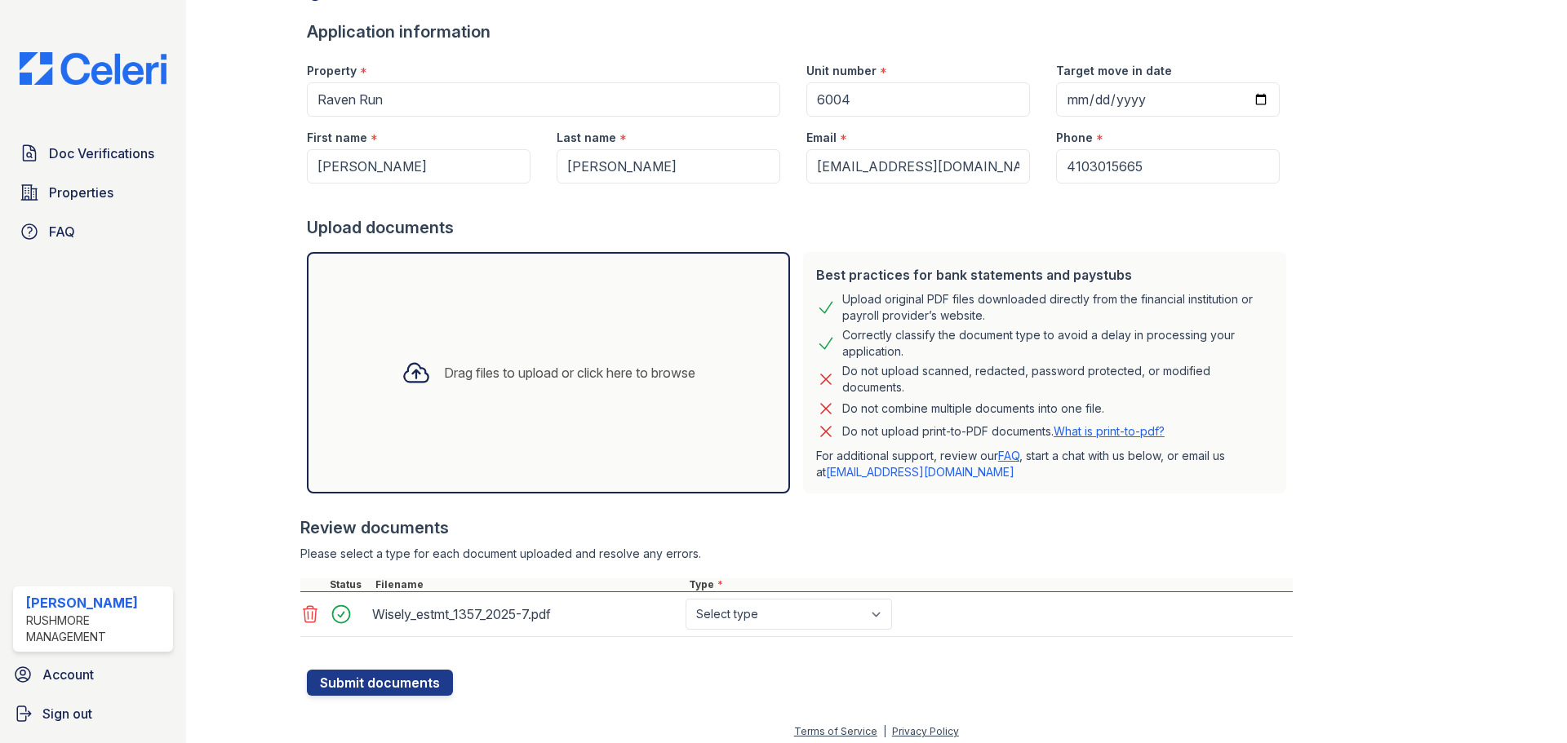
scroll to position [109, 0]
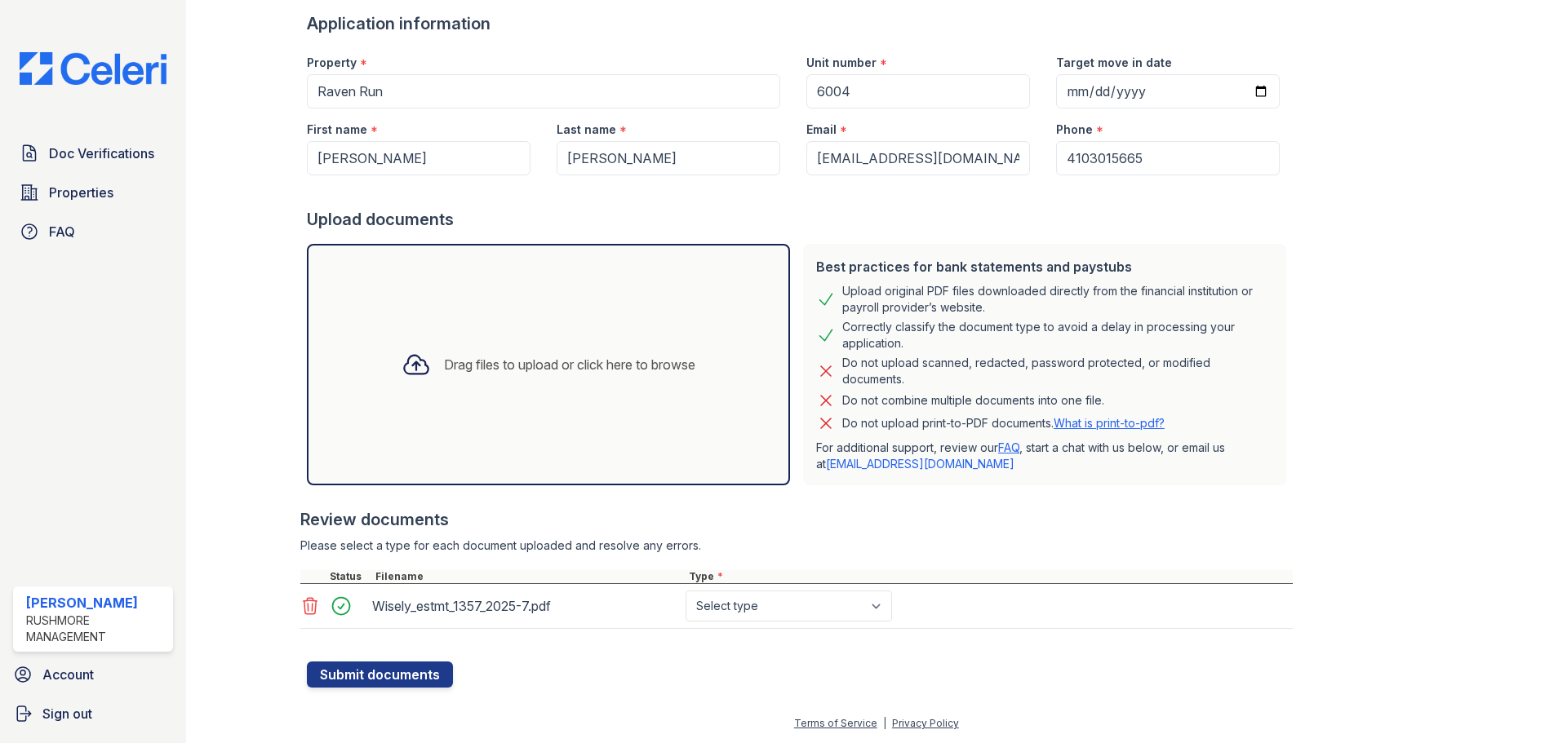
click at [545, 360] on div "Drag files to upload or click here to browse" at bounding box center [569, 365] width 251 height 20
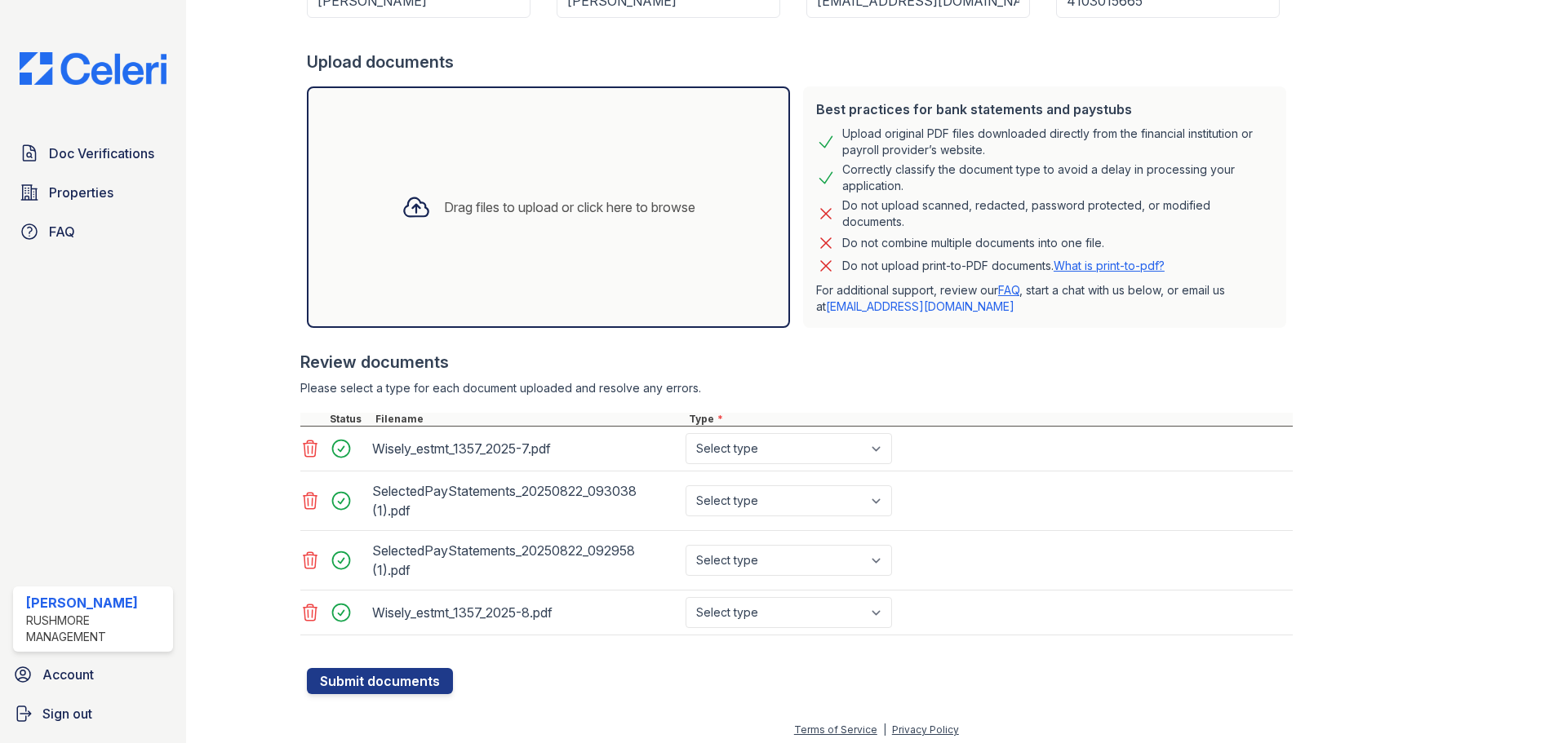
scroll to position [268, 0]
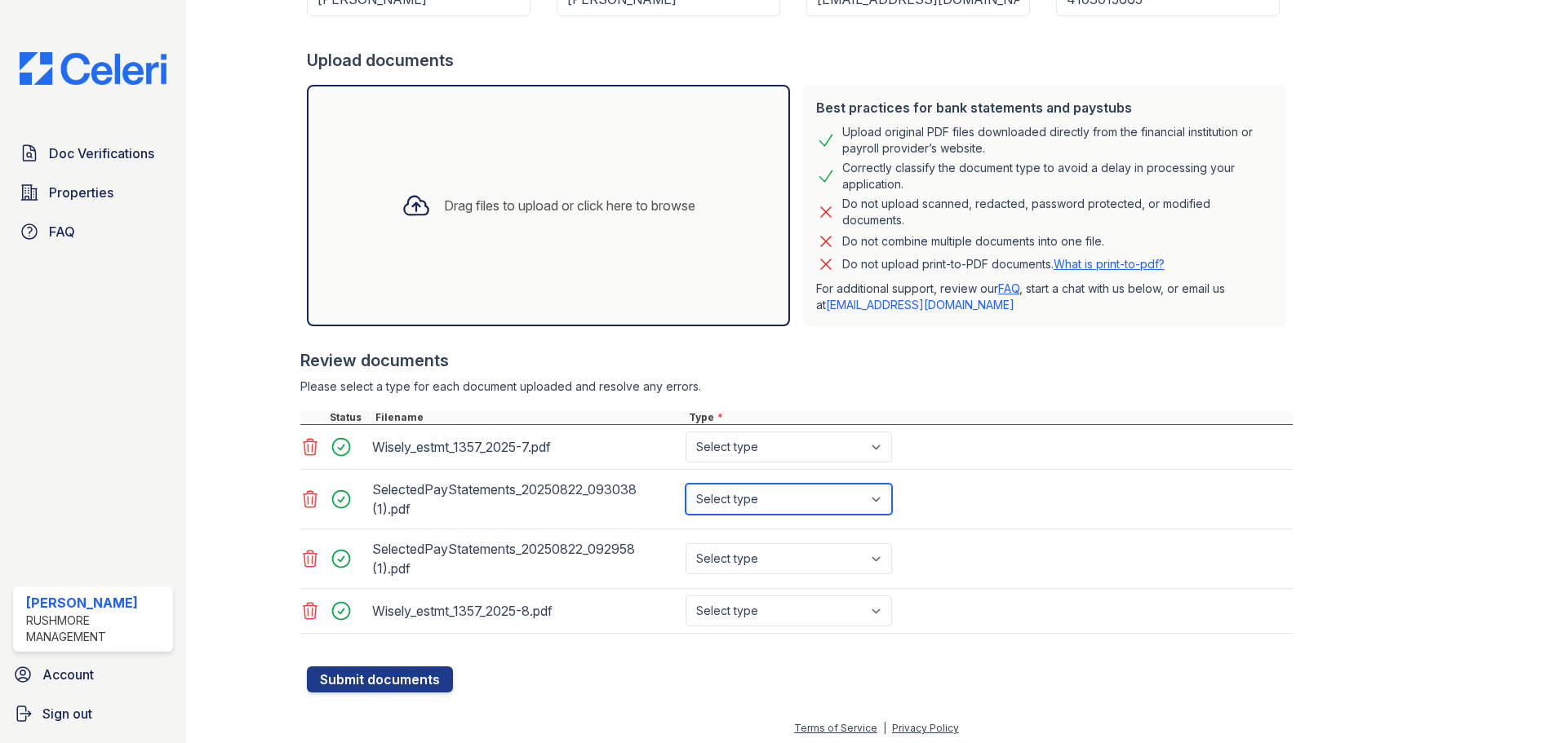
click at [776, 503] on select "Select type Paystub Bank Statement Offer Letter Tax Documents Benefit Award Let…" at bounding box center [788, 499] width 206 height 31
select select "paystub"
click at [685, 484] on select "Select type Paystub Bank Statement Offer Letter Tax Documents Benefit Award Let…" at bounding box center [788, 499] width 206 height 31
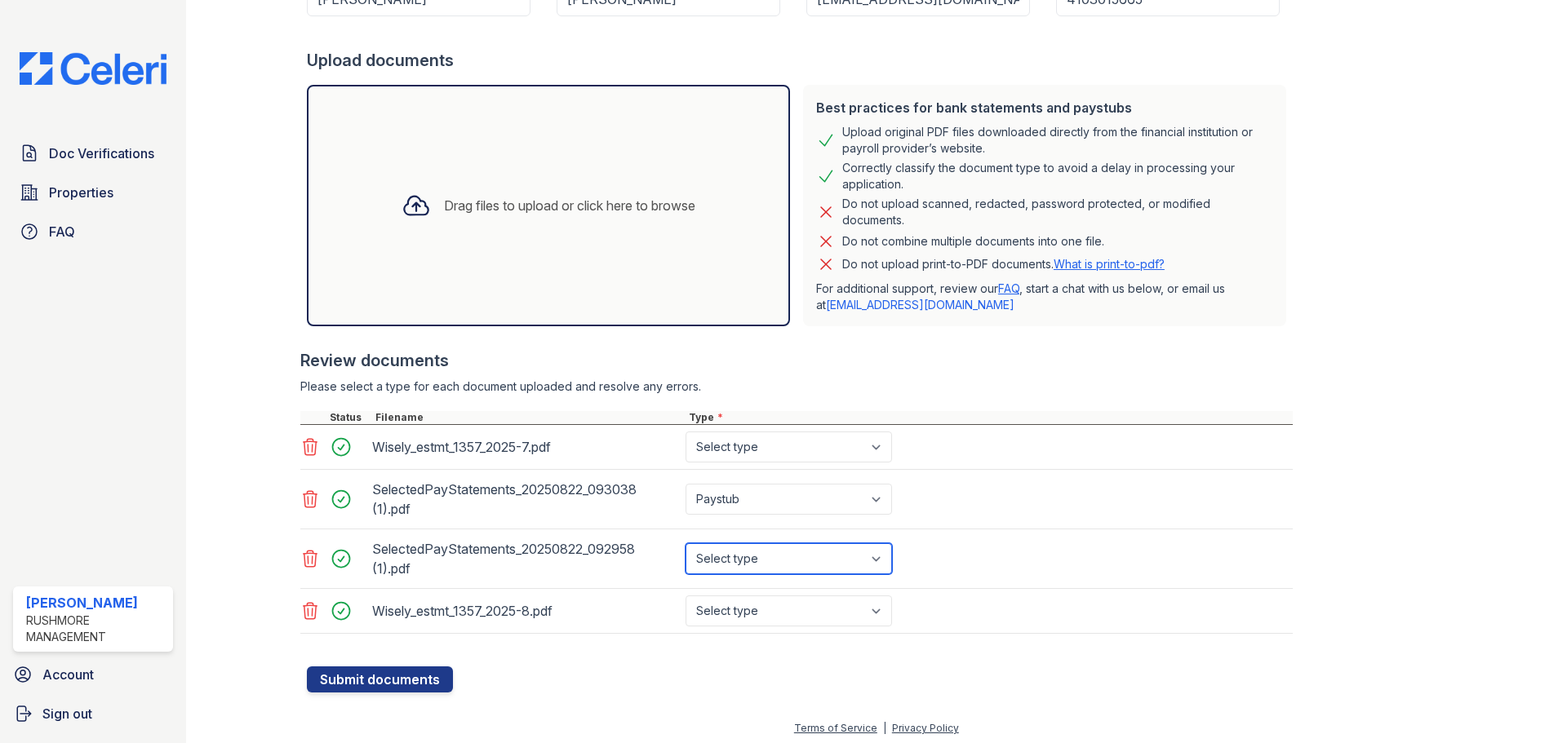
click at [766, 565] on select "Select type Paystub Bank Statement Offer Letter Tax Documents Benefit Award Let…" at bounding box center [788, 558] width 206 height 31
select select "paystub"
click at [685, 543] on select "Select type Paystub Bank Statement Offer Letter Tax Documents Benefit Award Let…" at bounding box center [788, 558] width 206 height 31
click at [760, 605] on select "Select type Paystub Bank Statement Offer Letter Tax Documents Benefit Award Let…" at bounding box center [788, 611] width 206 height 31
select select "bank_statement"
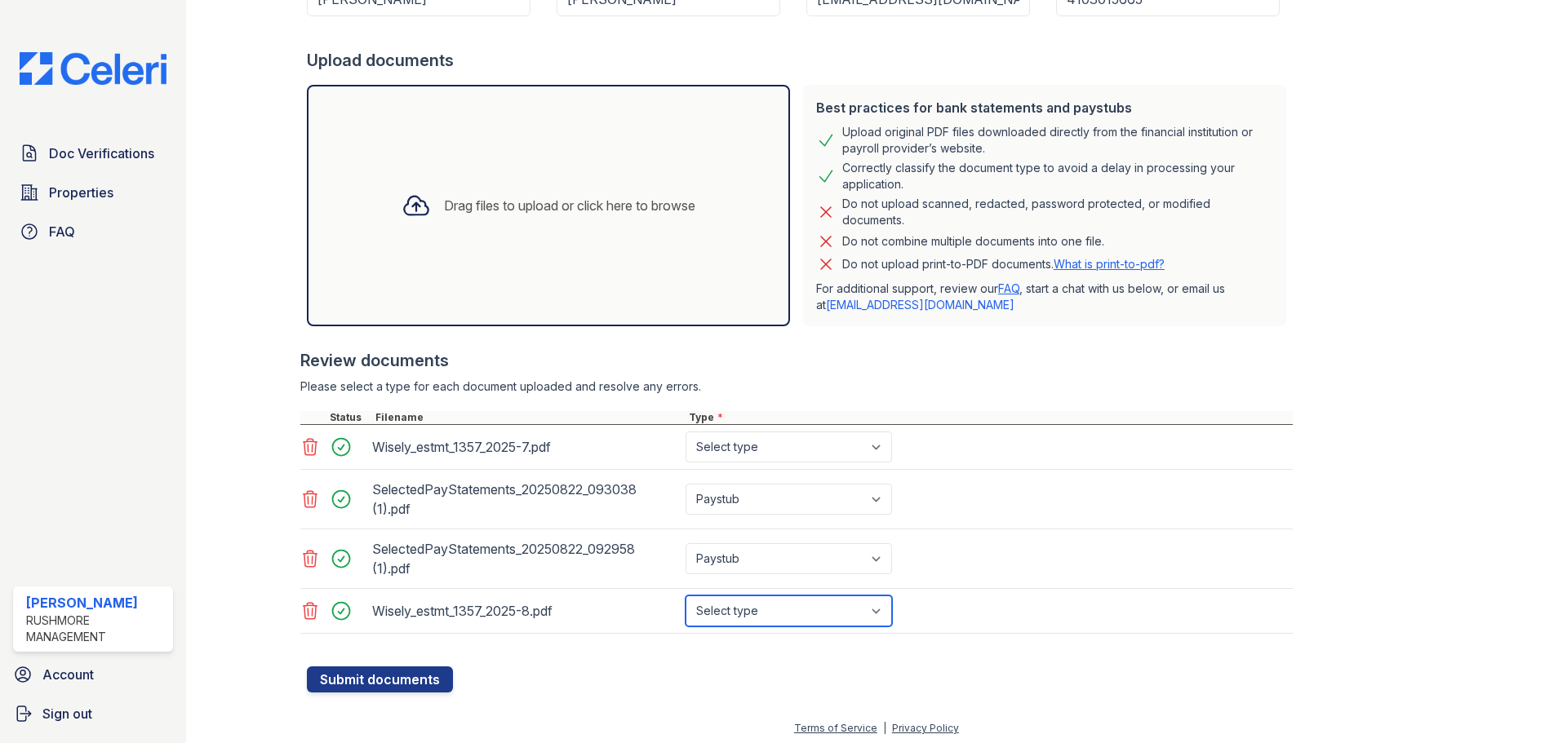
click at [685, 596] on select "Select type Paystub Bank Statement Offer Letter Tax Documents Benefit Award Let…" at bounding box center [788, 611] width 206 height 31
click at [778, 450] on select "Select type Paystub Bank Statement Offer Letter Tax Documents Benefit Award Let…" at bounding box center [788, 447] width 206 height 31
select select "bank_statement"
click at [685, 432] on select "Select type Paystub Bank Statement Offer Letter Tax Documents Benefit Award Let…" at bounding box center [788, 447] width 206 height 31
click at [421, 683] on button "Submit documents" at bounding box center [380, 680] width 146 height 26
